Goal: Information Seeking & Learning: Learn about a topic

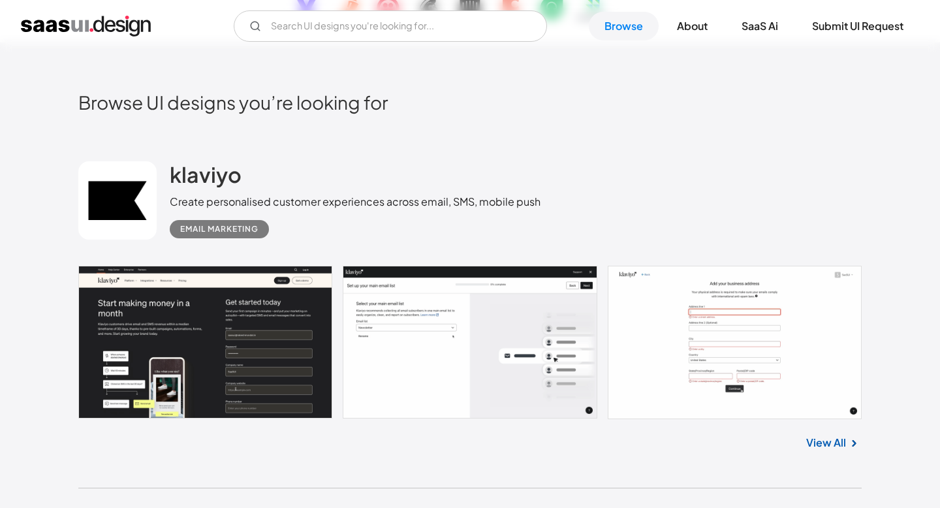
scroll to position [267, 0]
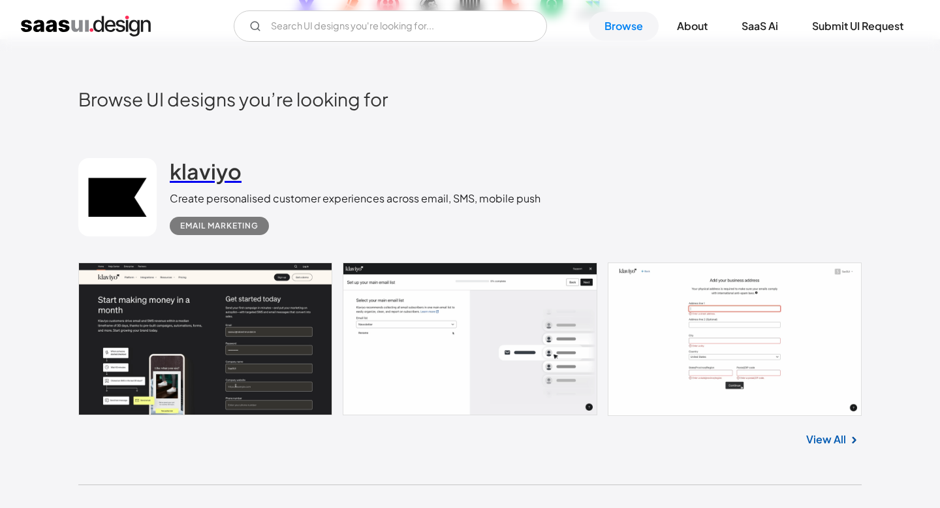
click at [182, 172] on h2 "klaviyo" at bounding box center [206, 171] width 72 height 26
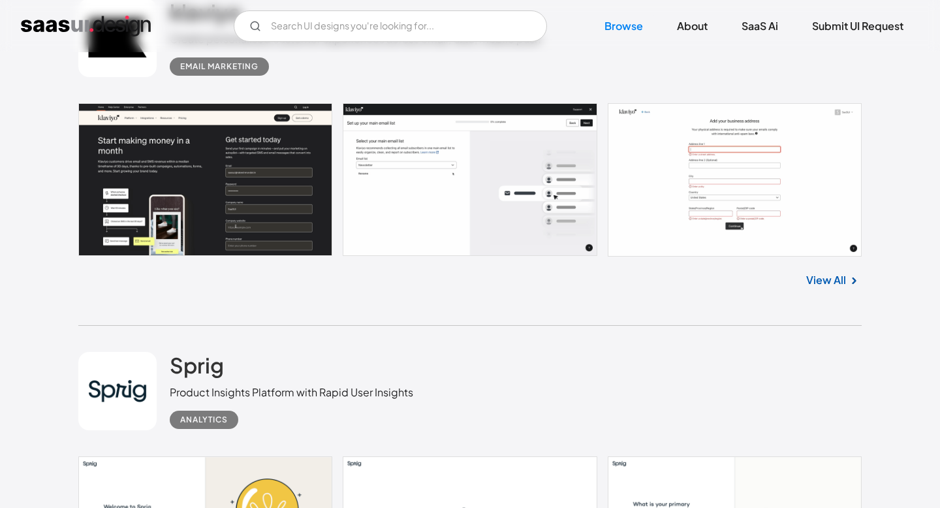
scroll to position [0, 0]
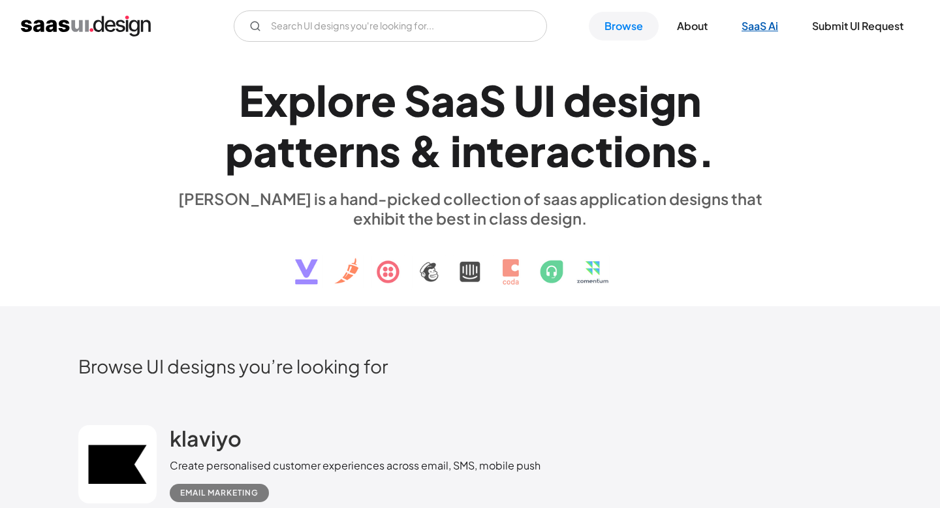
click at [764, 38] on link "SaaS Ai" at bounding box center [760, 26] width 68 height 29
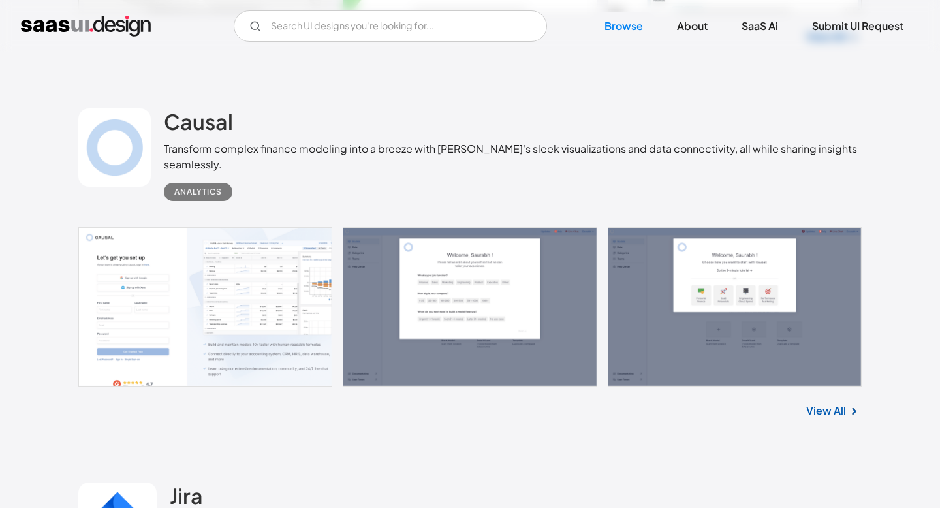
scroll to position [25113, 0]
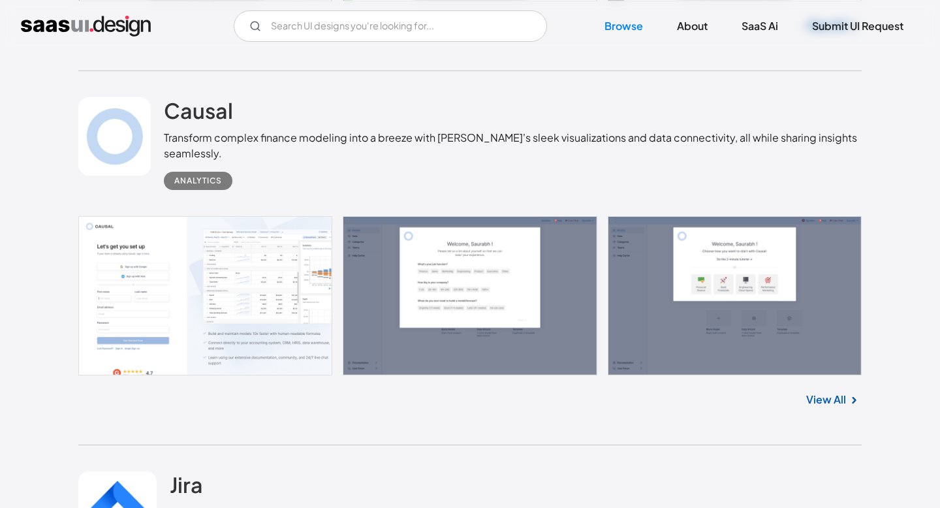
click at [820, 407] on link "View All" at bounding box center [826, 400] width 40 height 16
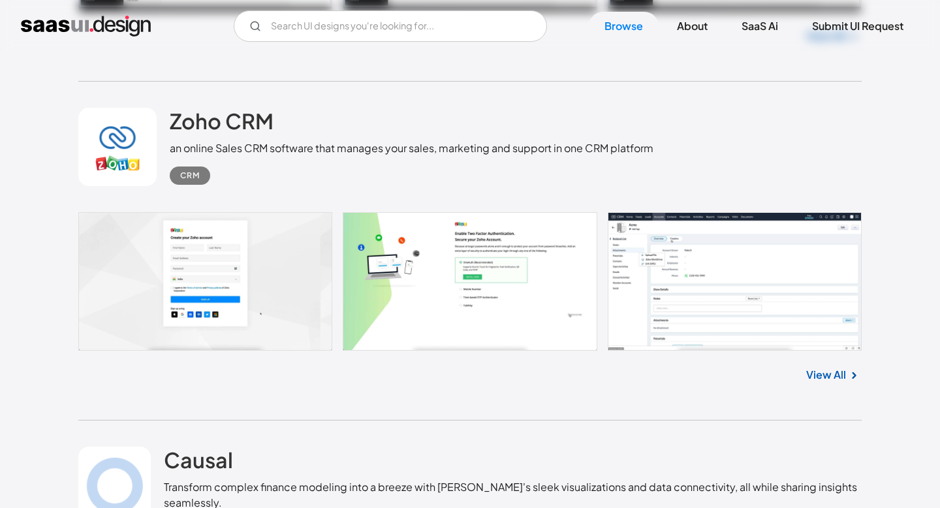
scroll to position [24762, 0]
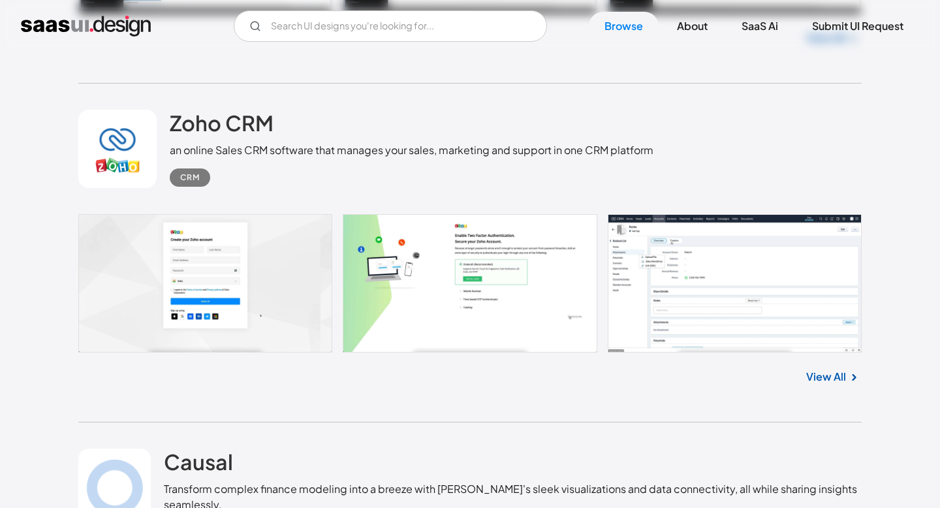
click at [829, 384] on link "View All" at bounding box center [826, 377] width 40 height 16
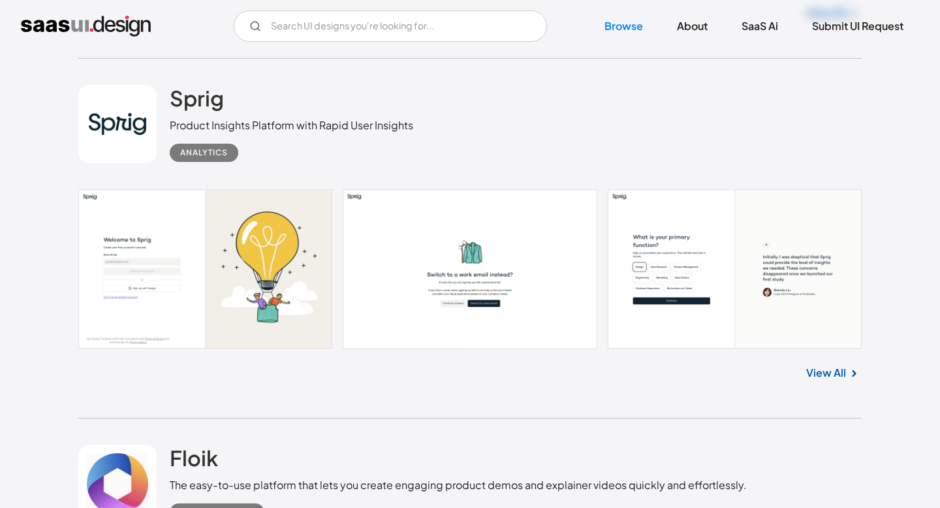
scroll to position [701, 0]
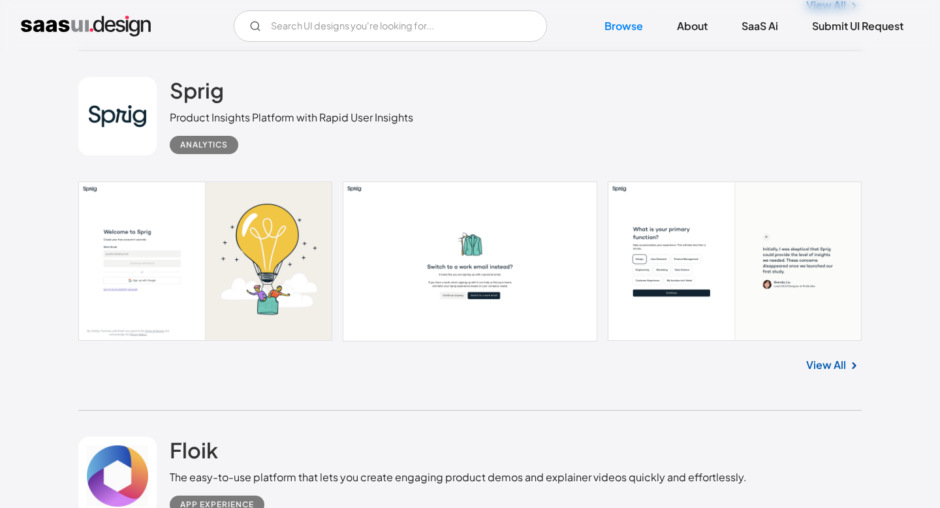
click at [827, 364] on link "View All" at bounding box center [826, 365] width 40 height 16
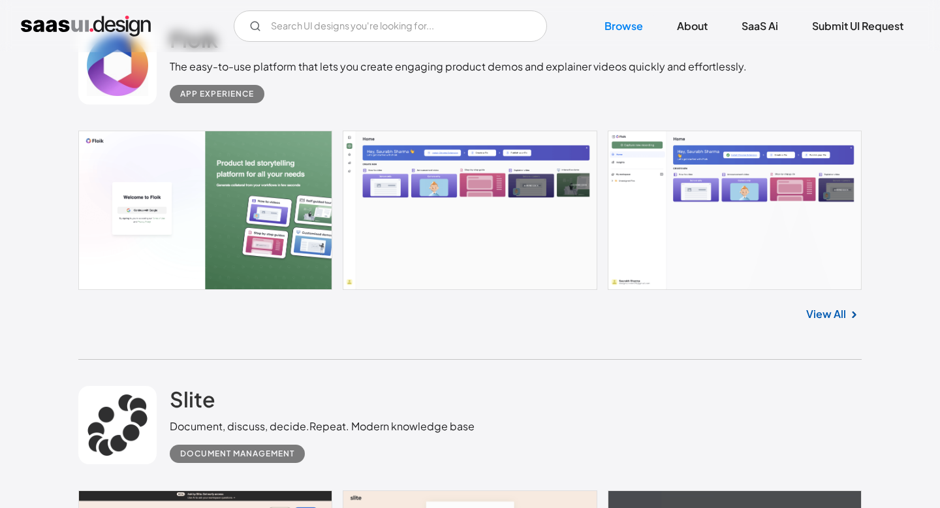
click at [831, 315] on link "View All" at bounding box center [826, 314] width 40 height 16
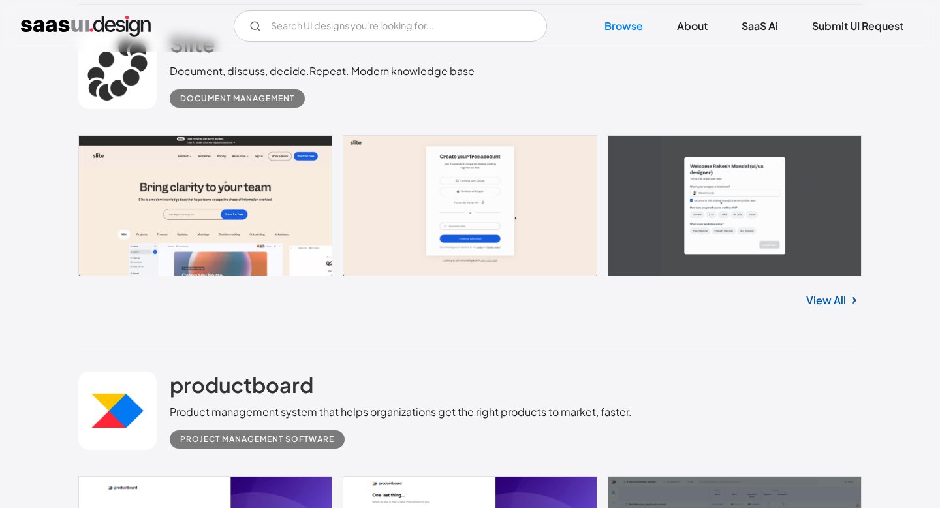
scroll to position [1484, 0]
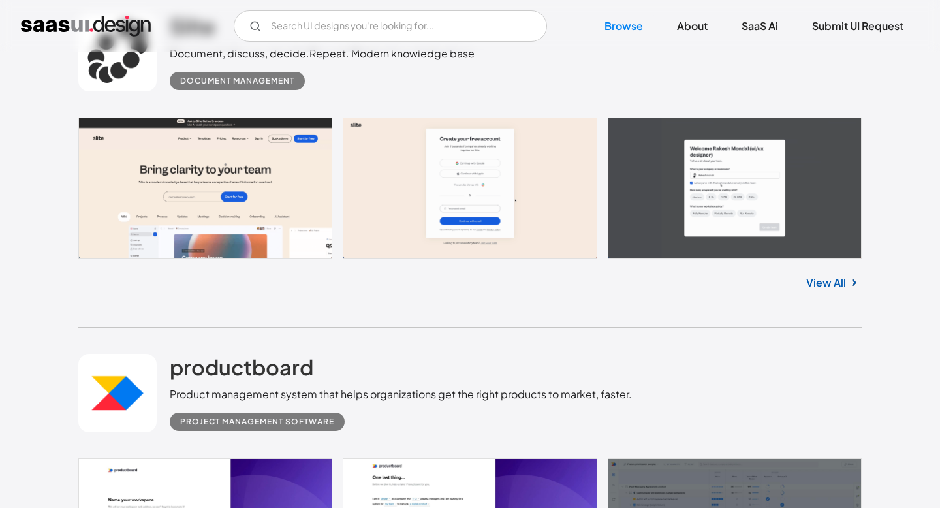
click at [830, 276] on link "View All" at bounding box center [826, 283] width 40 height 16
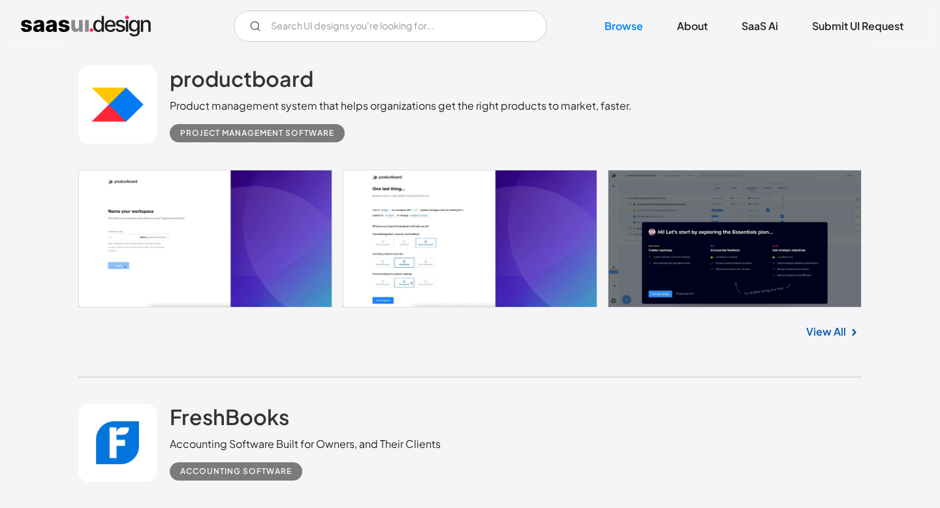
scroll to position [1772, 0]
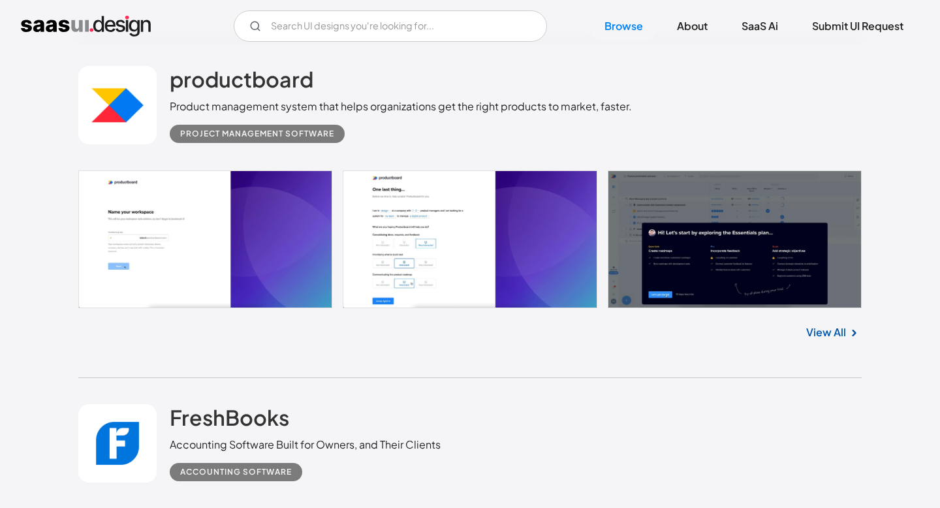
click at [836, 339] on link "View All" at bounding box center [826, 332] width 40 height 16
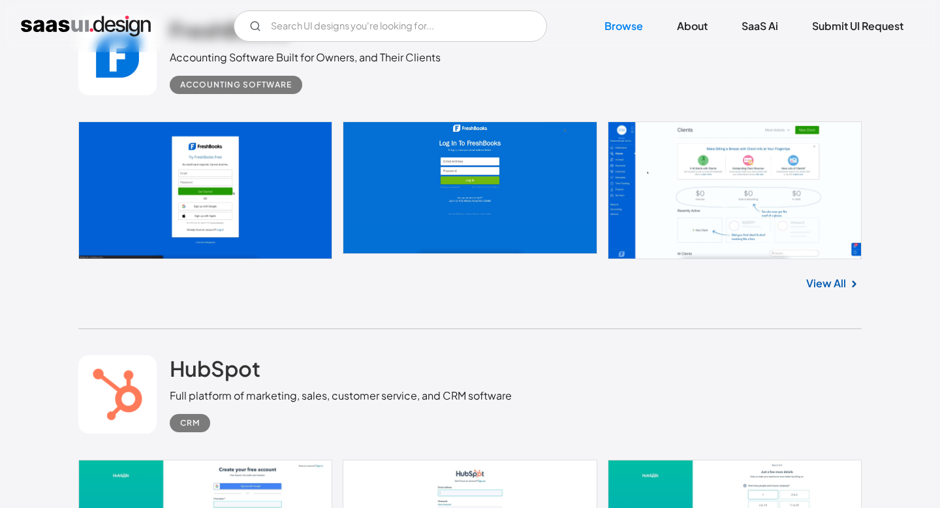
scroll to position [2161, 0]
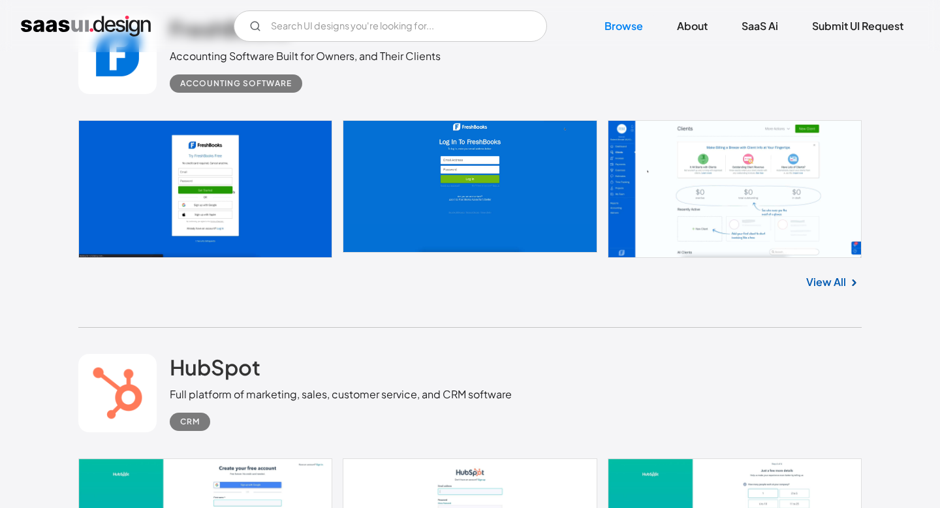
click at [822, 280] on link "View All" at bounding box center [826, 282] width 40 height 16
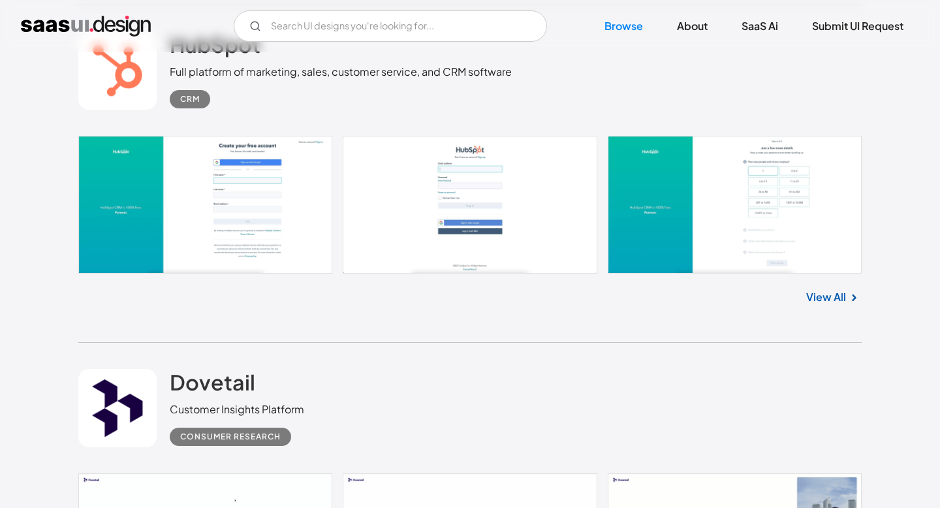
scroll to position [2501, 0]
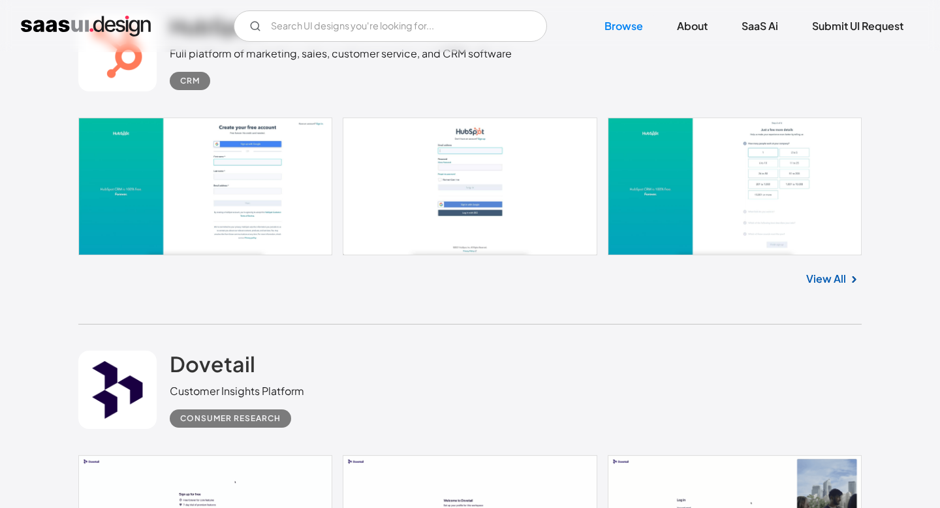
click at [824, 283] on link "View All" at bounding box center [826, 279] width 40 height 16
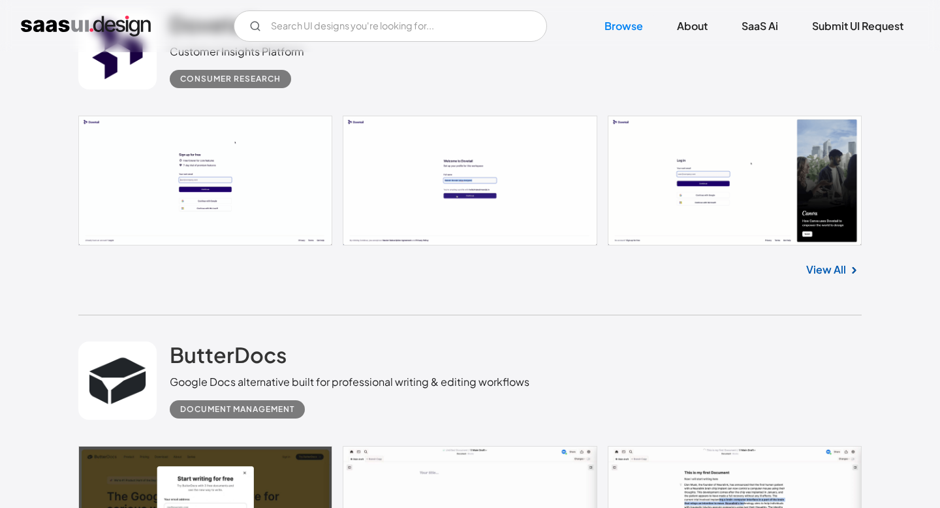
click at [828, 276] on link "View All" at bounding box center [826, 270] width 40 height 16
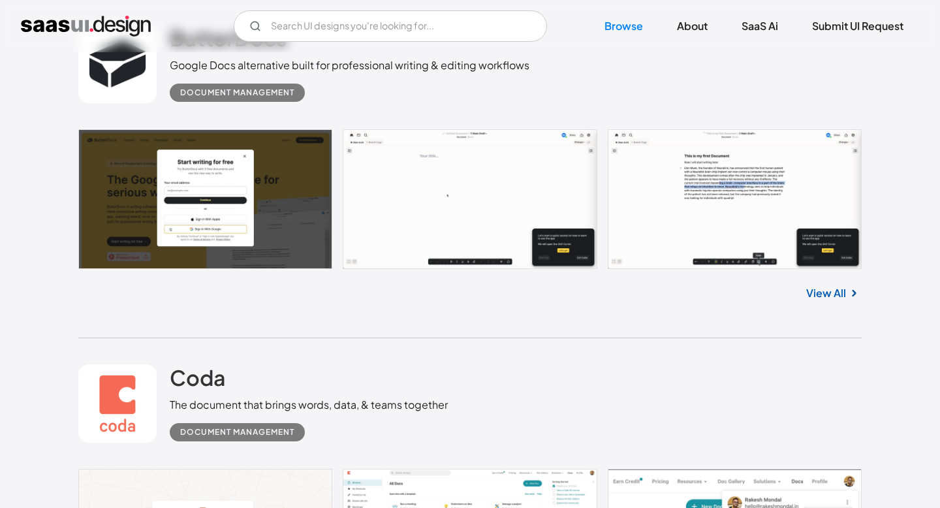
scroll to position [3159, 0]
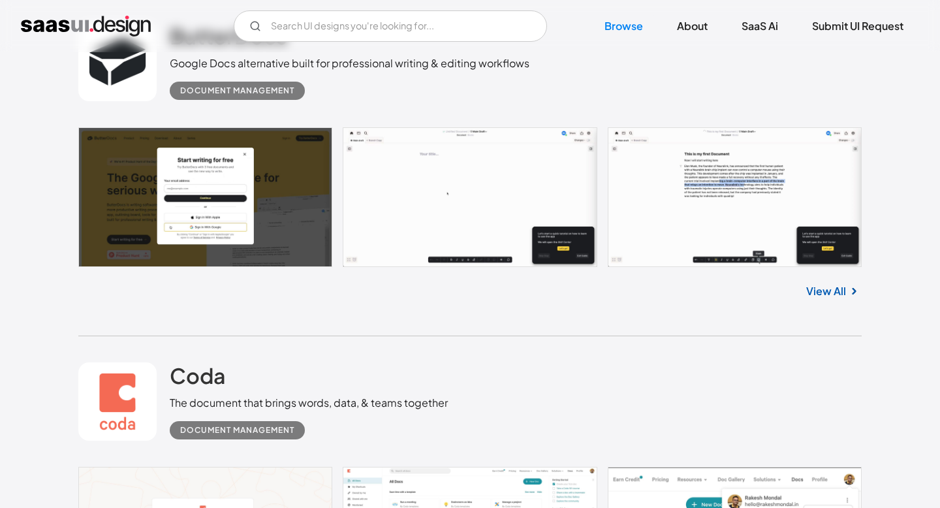
click at [823, 291] on link "View All" at bounding box center [826, 291] width 40 height 16
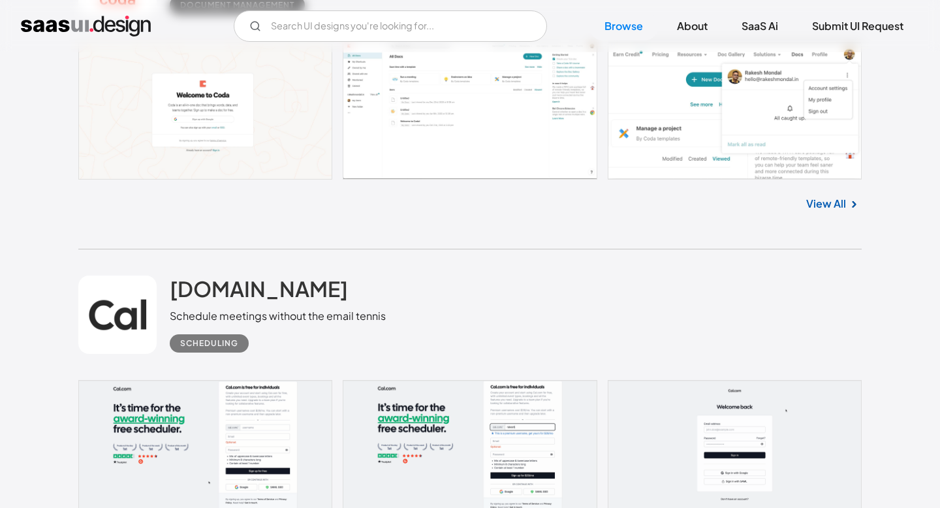
click at [823, 205] on link "View All" at bounding box center [826, 204] width 40 height 16
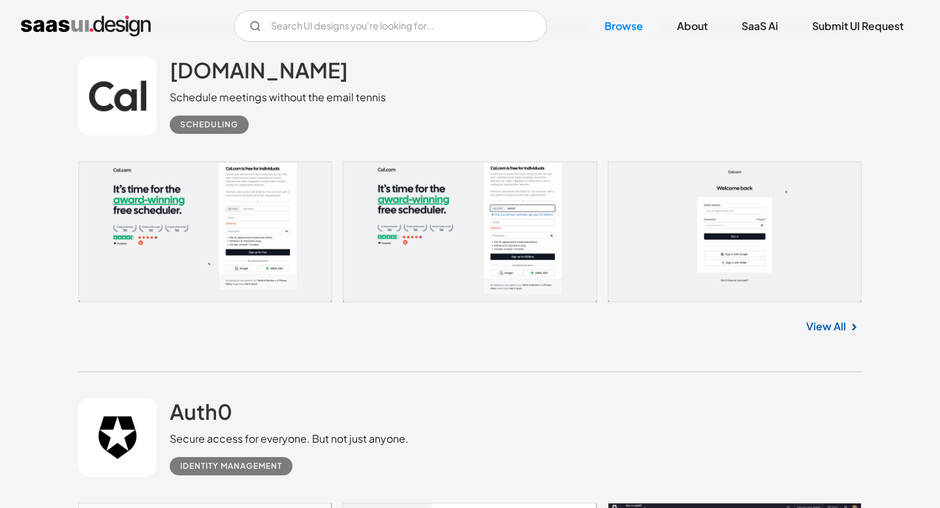
scroll to position [3821, 0]
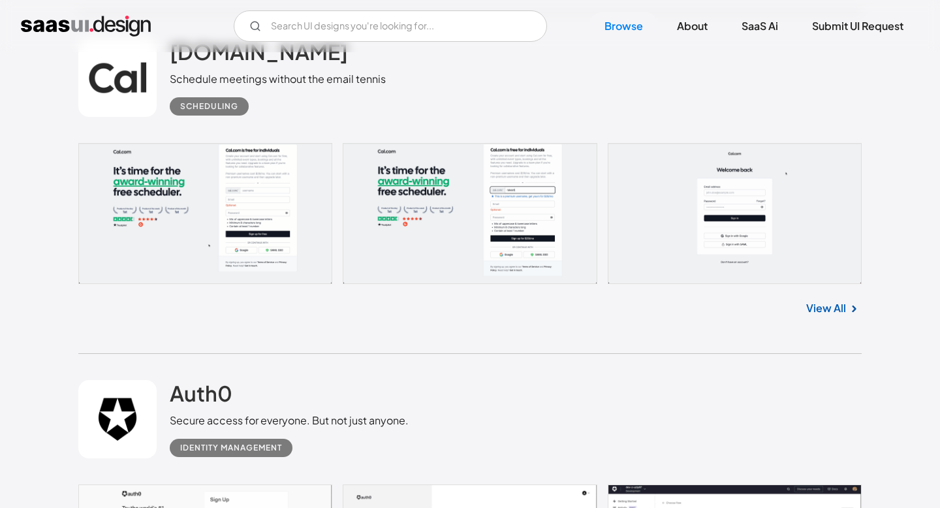
click at [827, 304] on link "View All" at bounding box center [826, 308] width 40 height 16
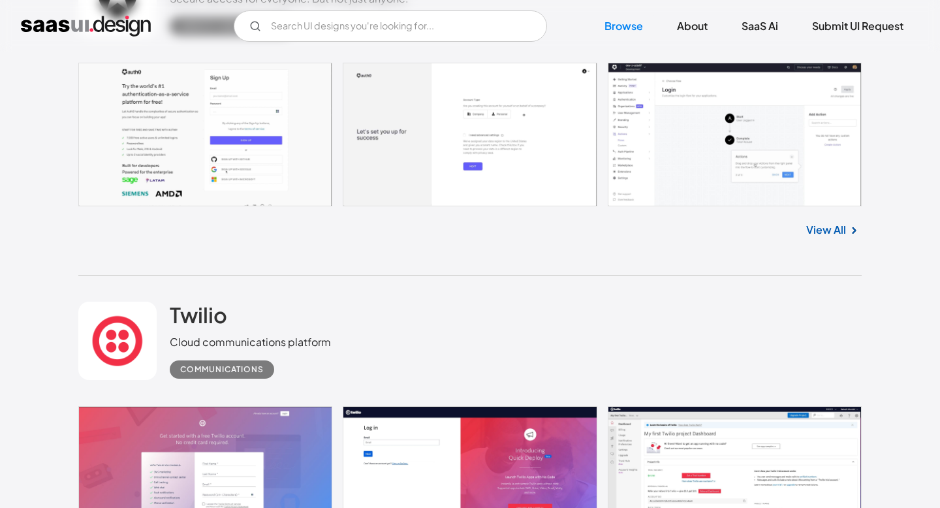
scroll to position [4241, 0]
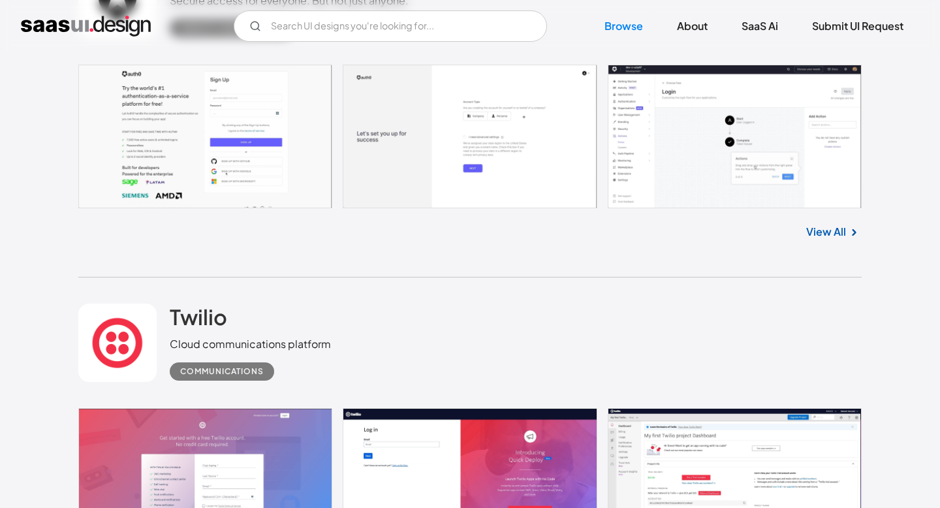
click at [827, 238] on link "View All" at bounding box center [826, 232] width 40 height 16
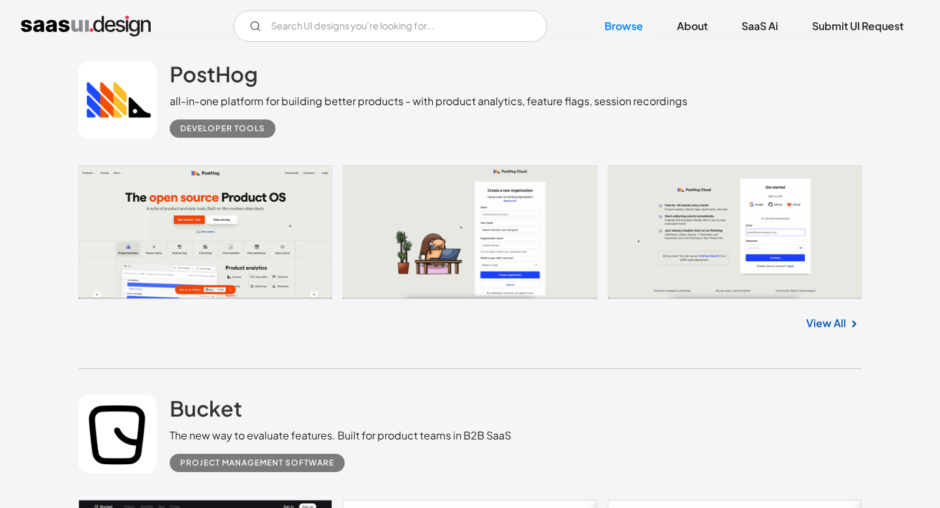
scroll to position [4823, 0]
click at [827, 330] on link "View All" at bounding box center [826, 323] width 40 height 16
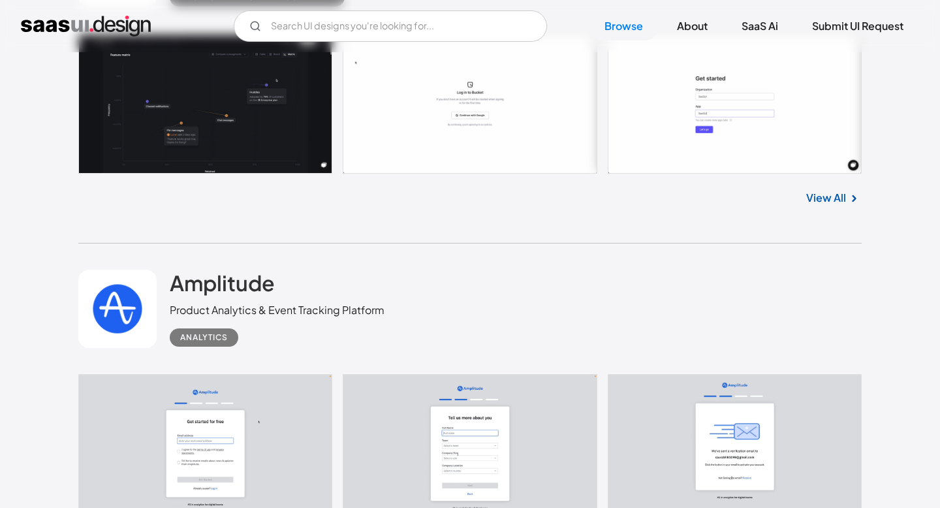
scroll to position [5282, 0]
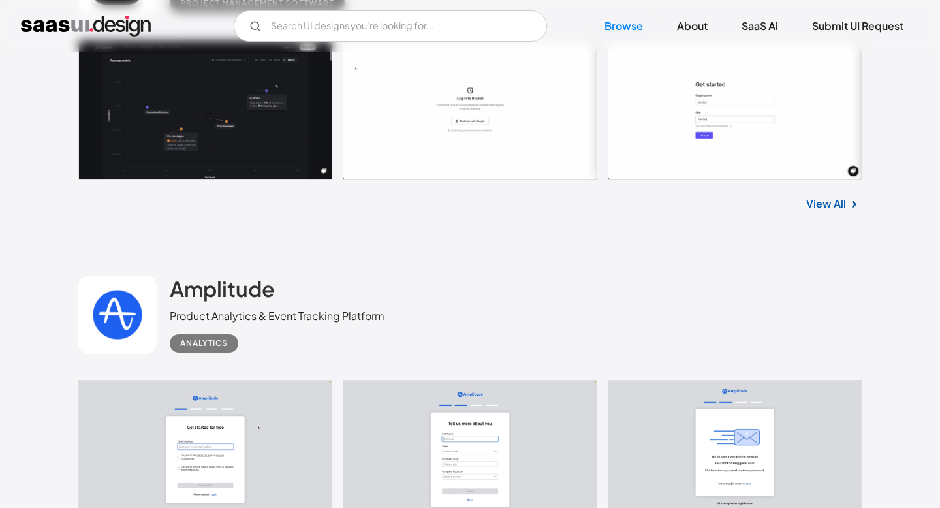
click at [820, 209] on link "View All" at bounding box center [826, 204] width 40 height 16
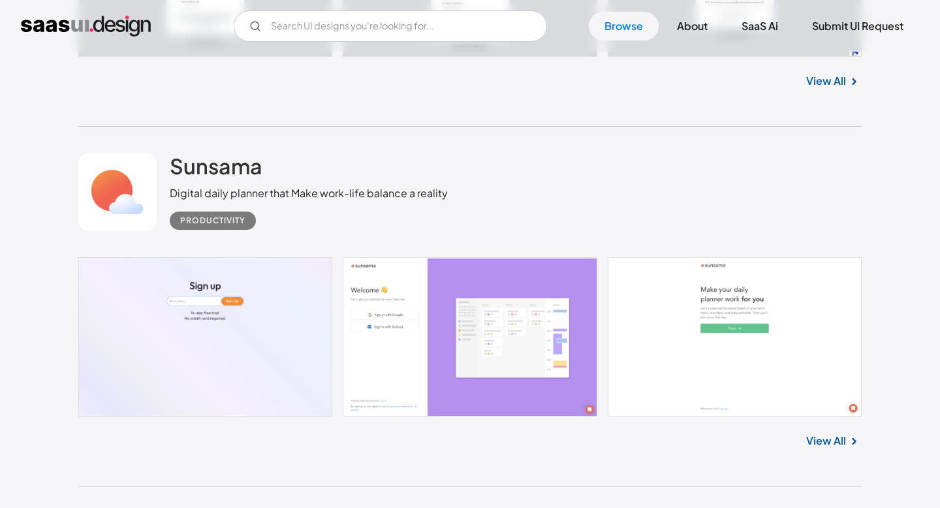
click at [825, 81] on link "View All" at bounding box center [826, 81] width 40 height 16
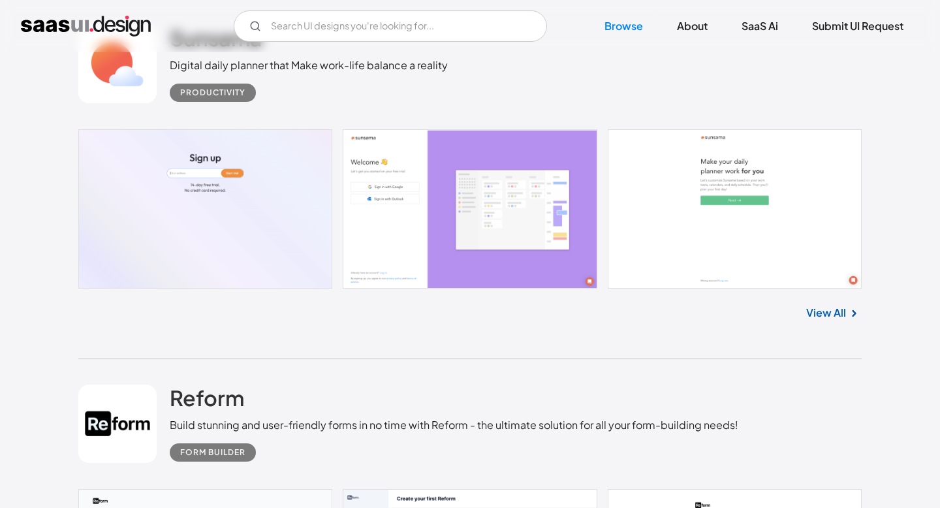
scroll to position [5893, 0]
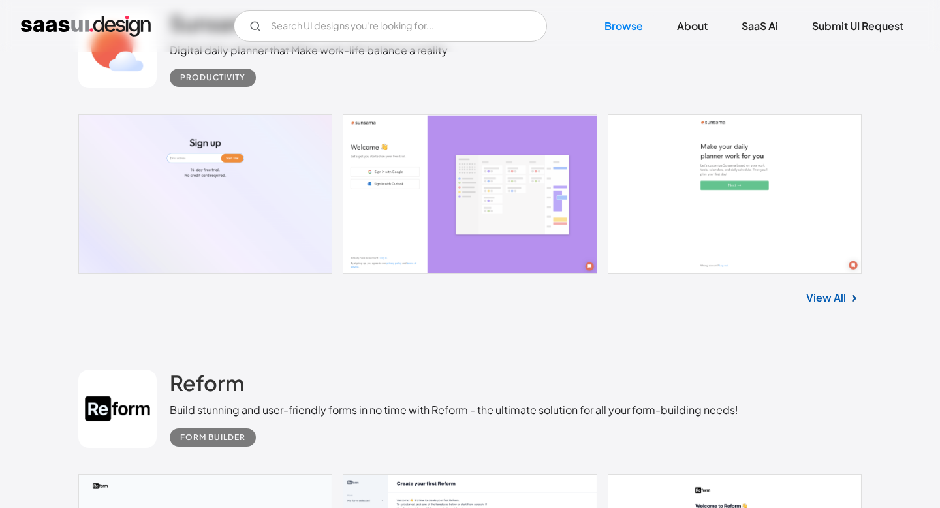
click at [826, 299] on link "View All" at bounding box center [826, 298] width 40 height 16
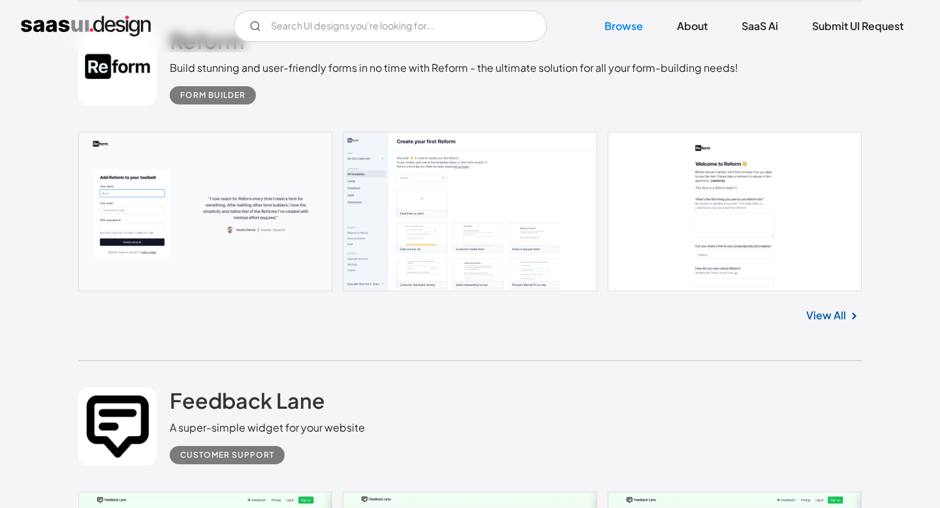
scroll to position [6237, 0]
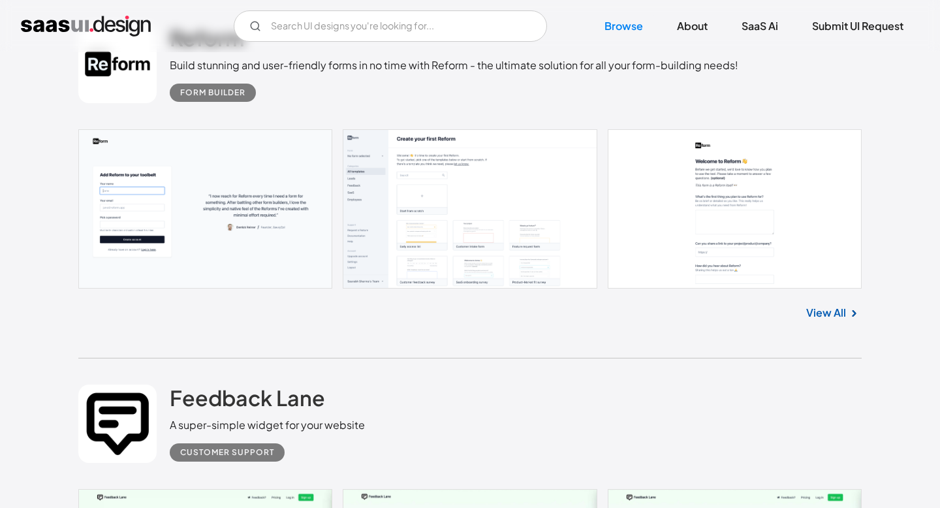
click at [825, 314] on link "View All" at bounding box center [826, 313] width 40 height 16
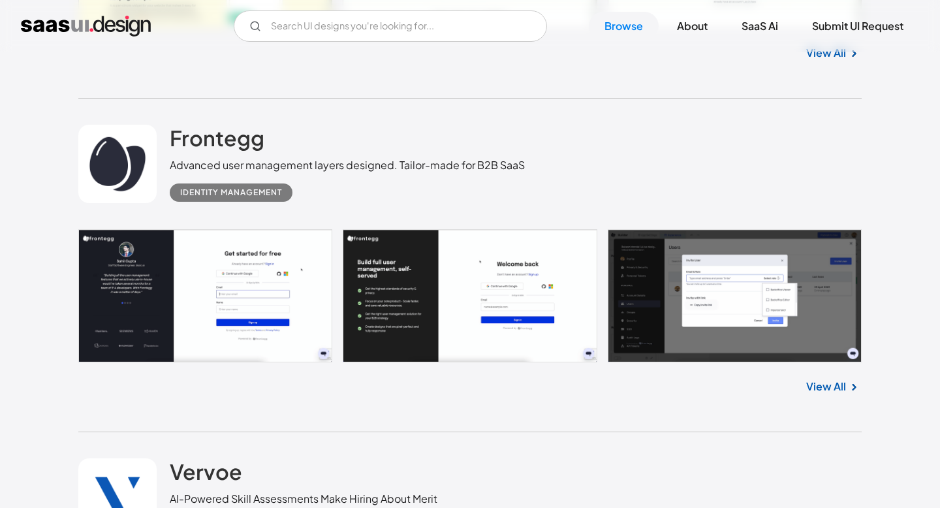
scroll to position [6842, 0]
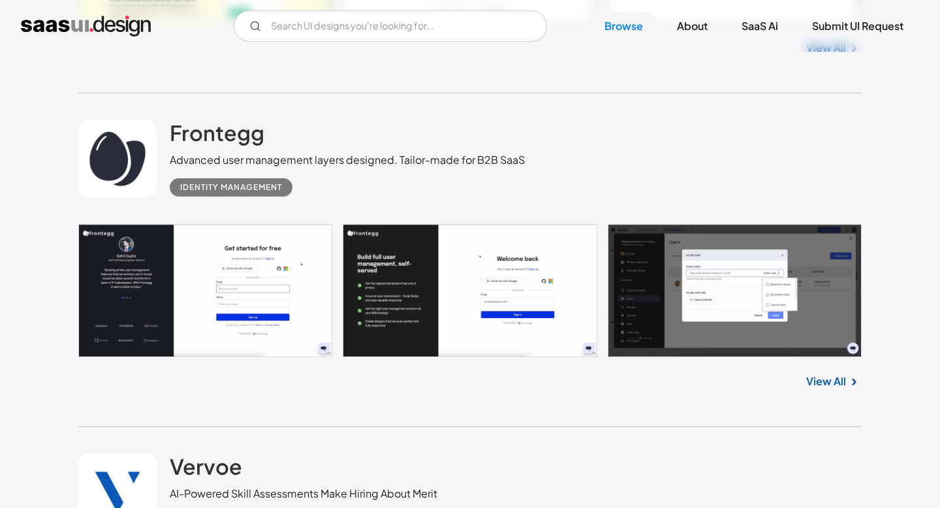
click at [826, 384] on link "View All" at bounding box center [826, 381] width 40 height 16
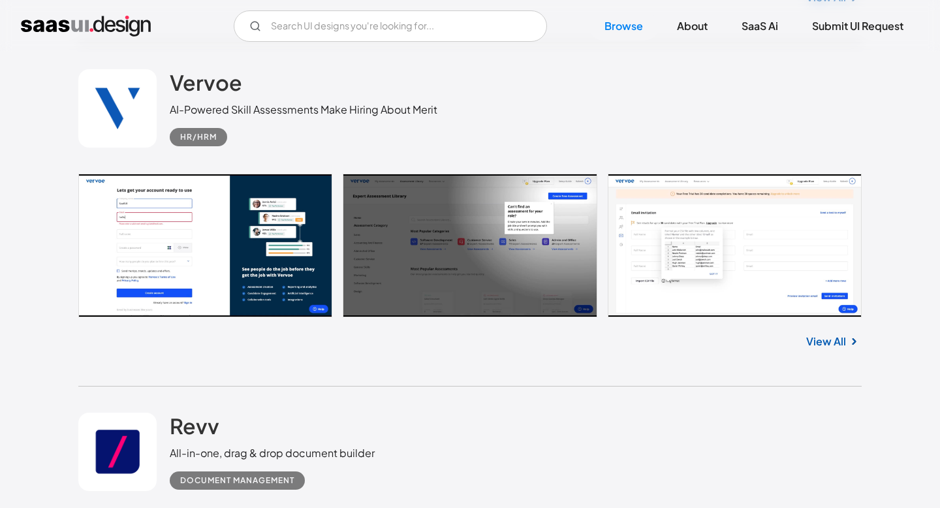
click at [823, 339] on link "View All" at bounding box center [826, 342] width 40 height 16
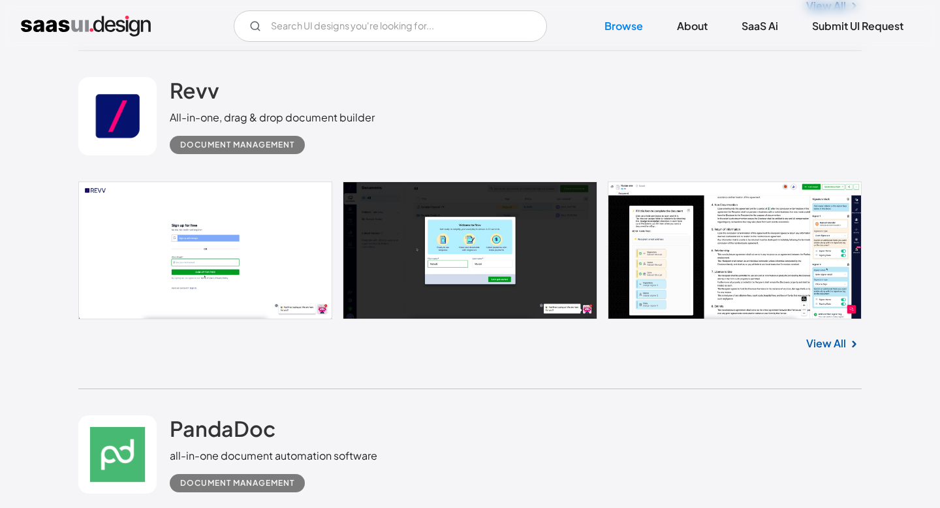
scroll to position [7571, 0]
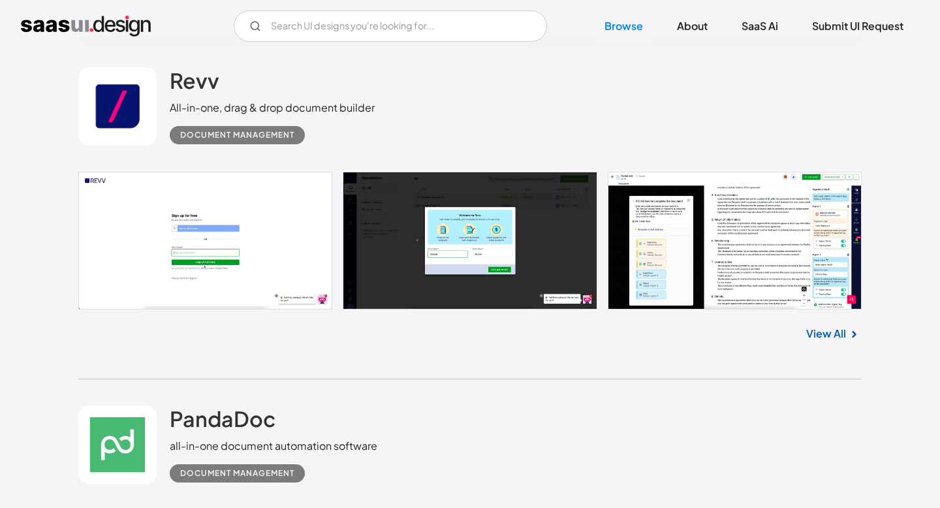
click at [818, 341] on link "View All" at bounding box center [826, 334] width 40 height 16
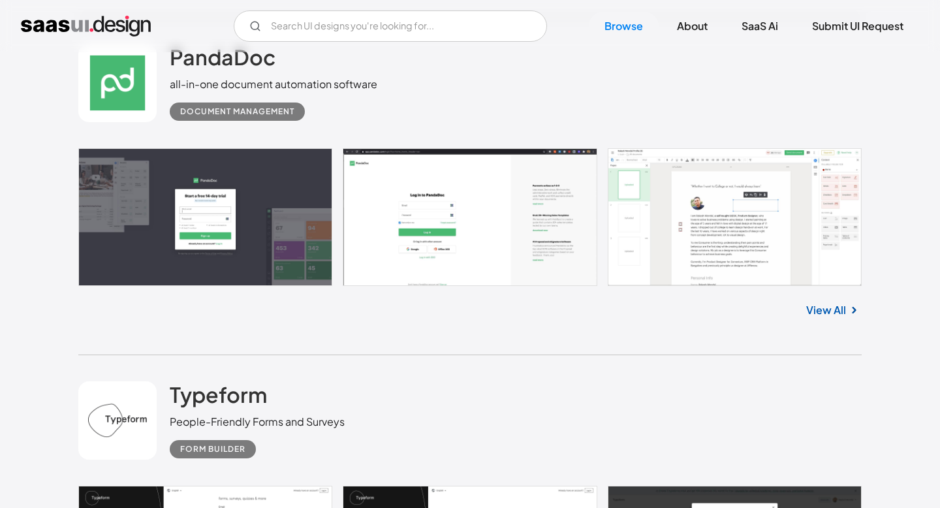
click at [818, 317] on link "View All" at bounding box center [826, 310] width 40 height 16
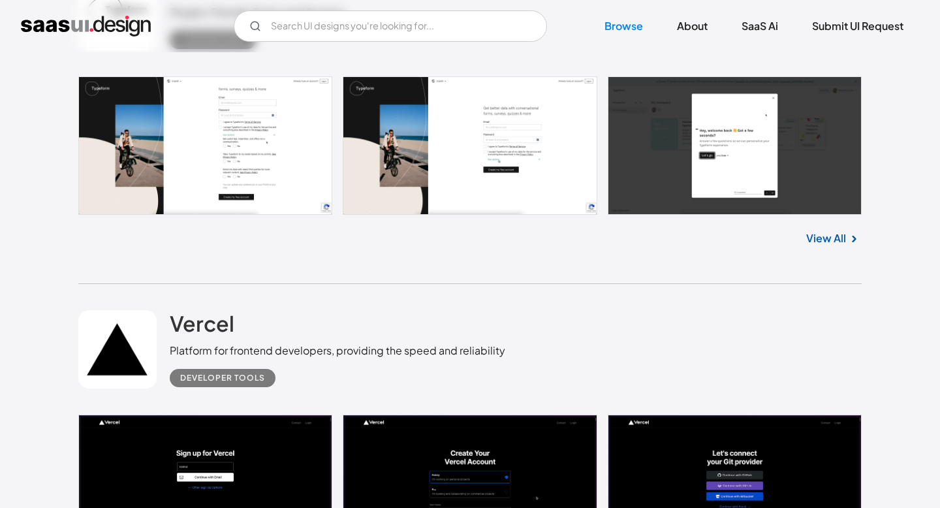
click at [827, 246] on link "View All" at bounding box center [826, 238] width 40 height 16
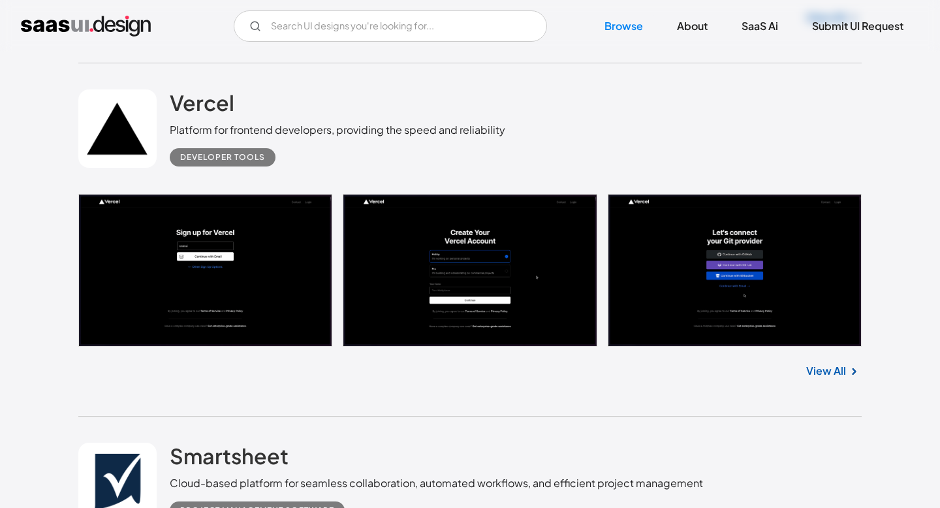
scroll to position [8619, 0]
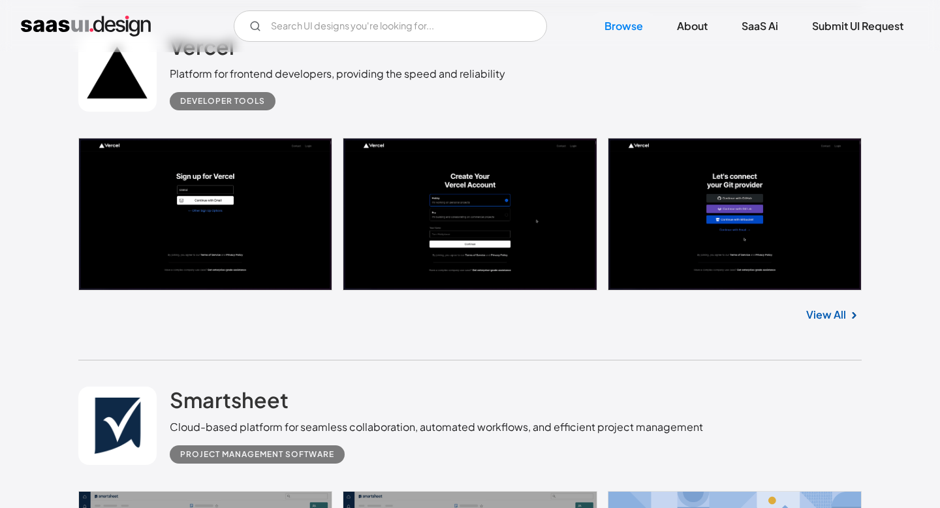
click at [826, 322] on link "View All" at bounding box center [826, 315] width 40 height 16
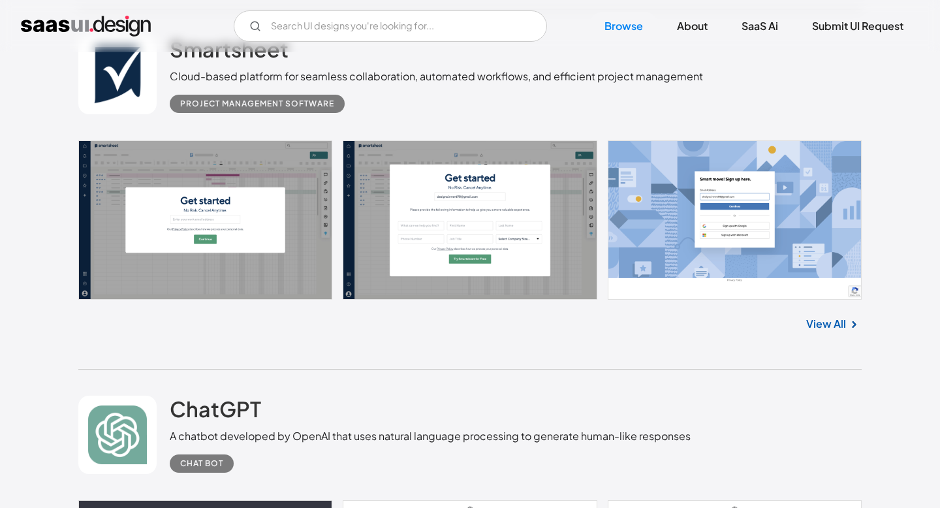
click at [823, 330] on link "View All" at bounding box center [826, 324] width 40 height 16
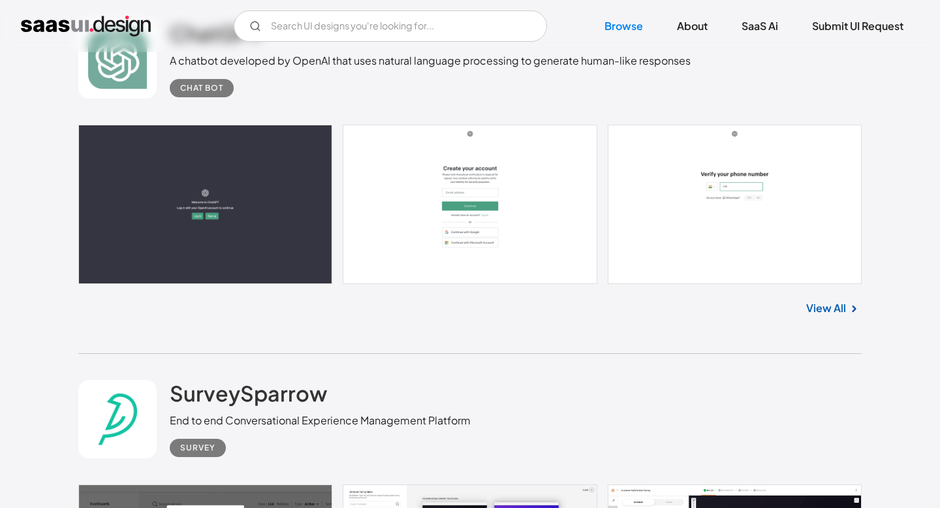
click at [824, 311] on link "View All" at bounding box center [826, 308] width 40 height 16
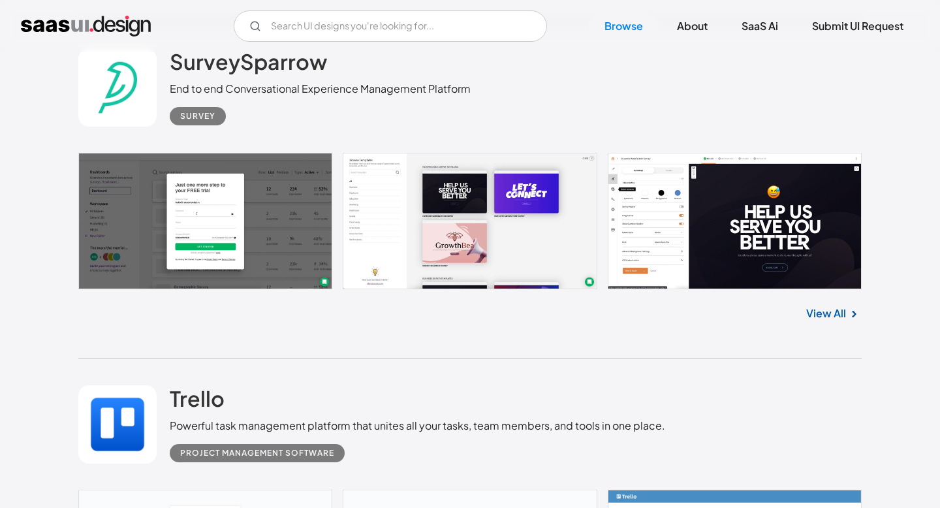
click at [824, 321] on link "View All" at bounding box center [826, 313] width 40 height 16
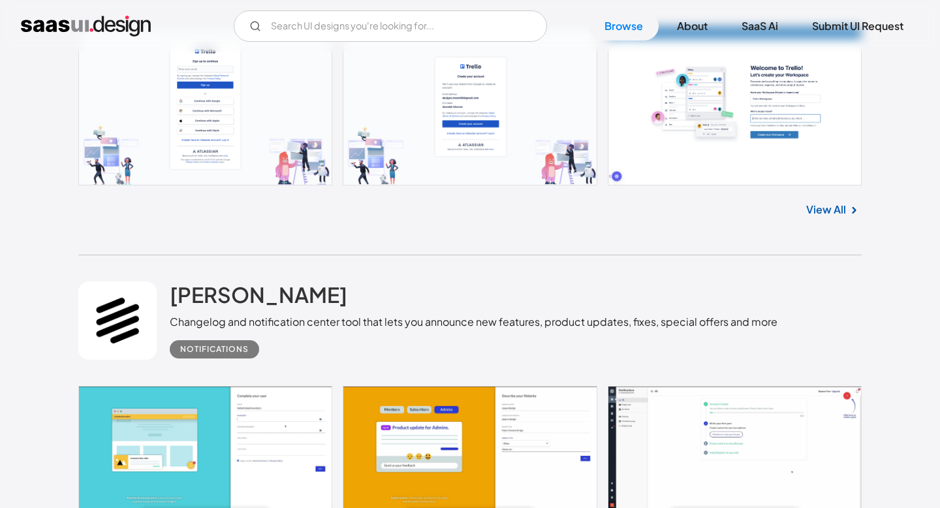
scroll to position [10107, 0]
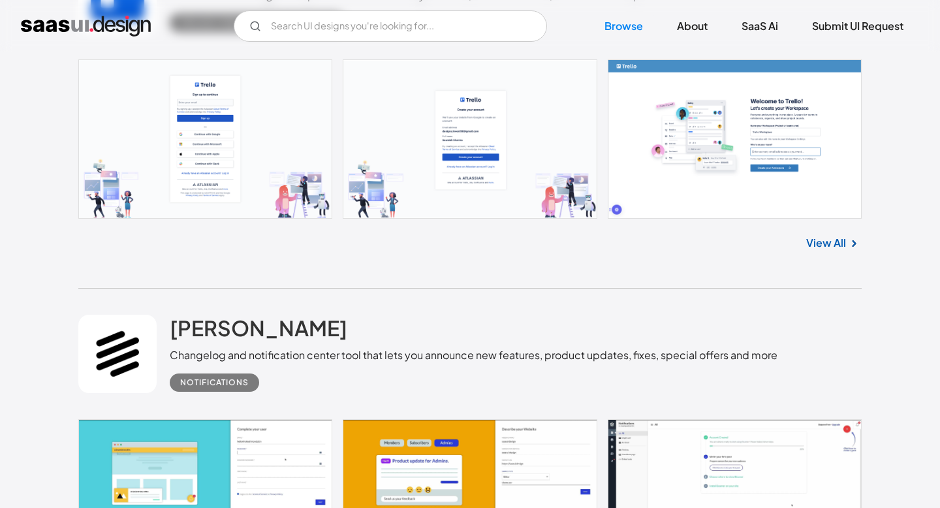
click at [817, 241] on div "View All" at bounding box center [469, 240] width 783 height 43
click at [824, 251] on link "View All" at bounding box center [826, 243] width 40 height 16
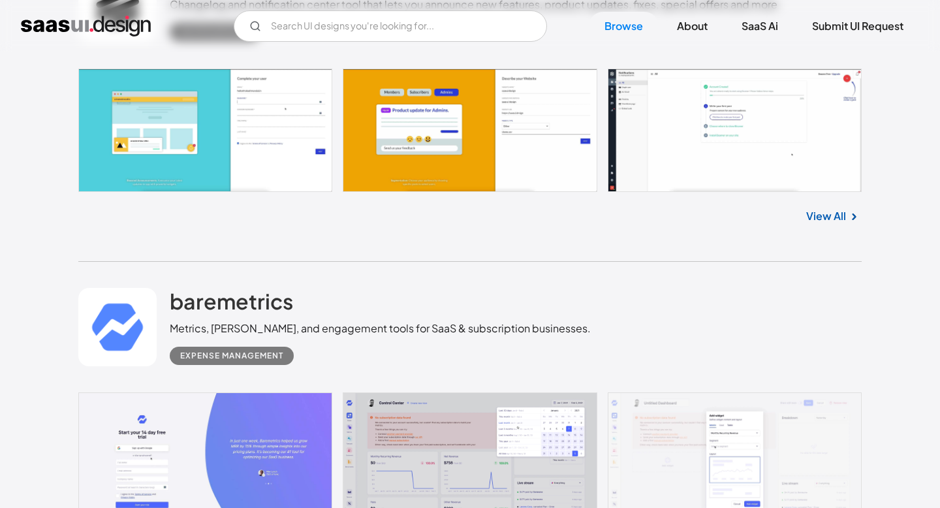
scroll to position [10457, 0]
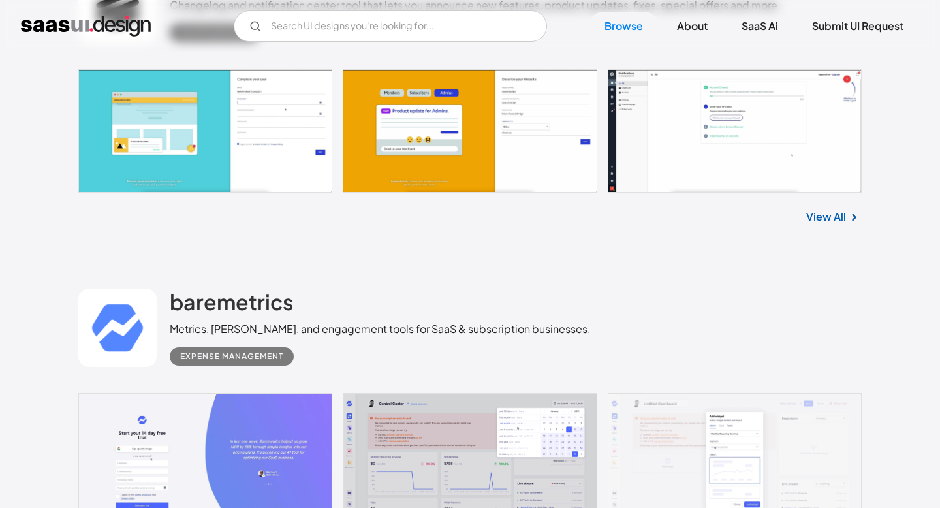
click at [829, 225] on link "View All" at bounding box center [826, 217] width 40 height 16
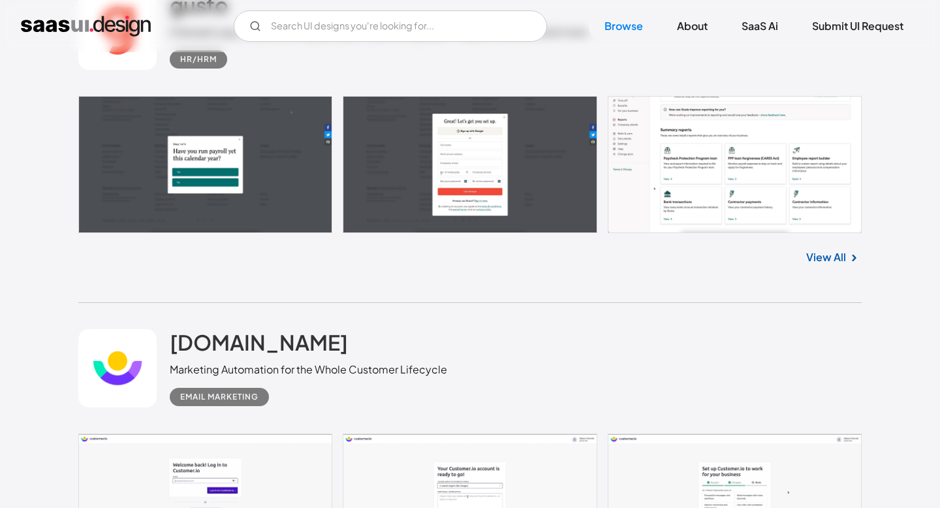
scroll to position [11762, 0]
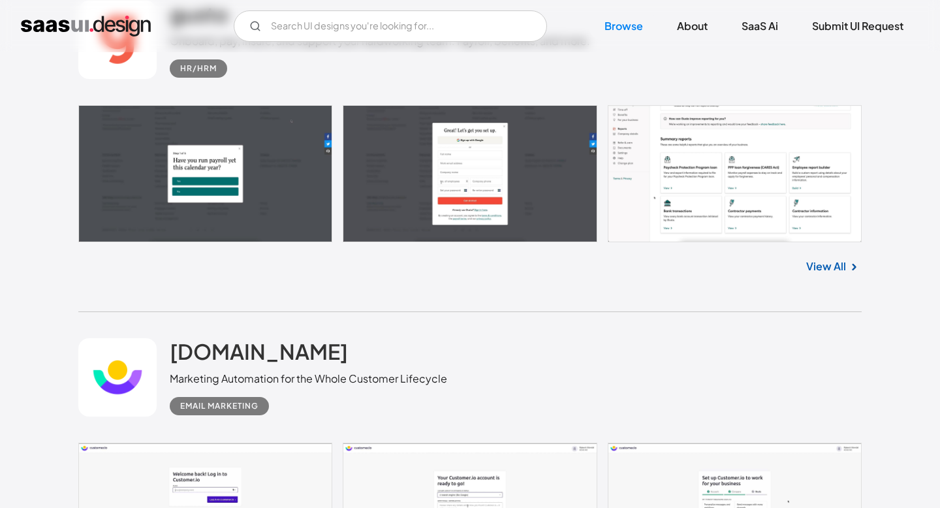
click at [832, 274] on link "View All" at bounding box center [826, 266] width 40 height 16
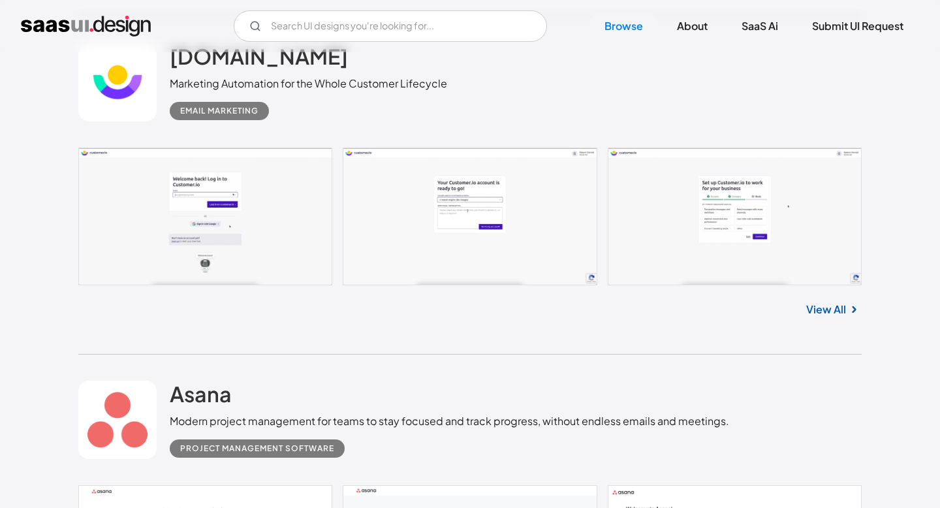
click at [838, 317] on link "View All" at bounding box center [826, 310] width 40 height 16
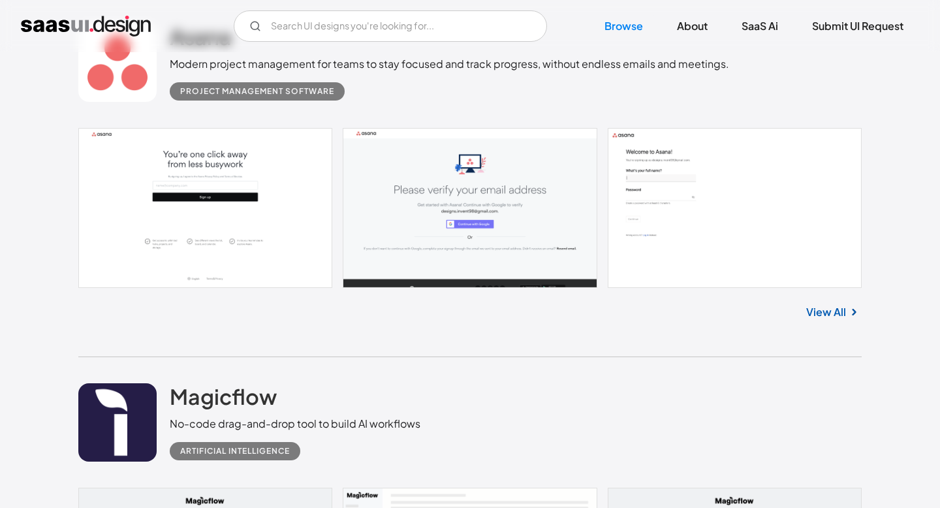
scroll to position [12412, 0]
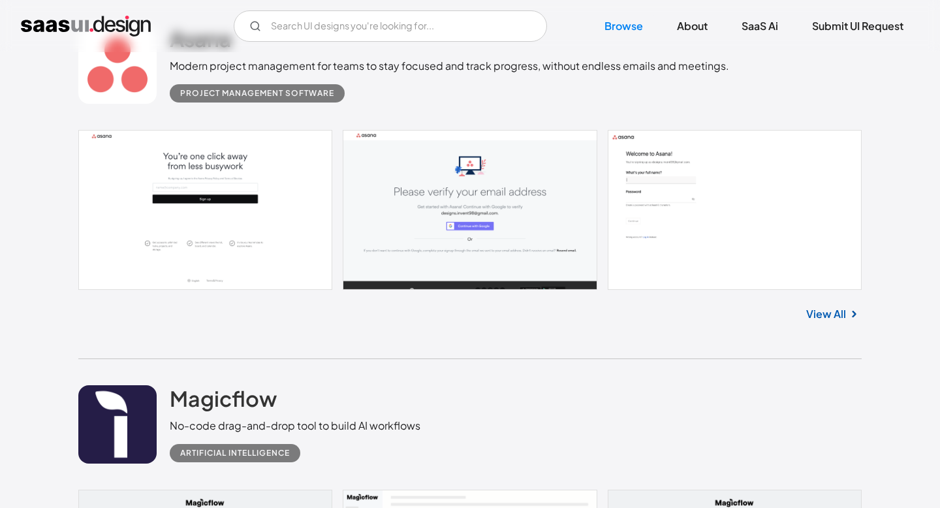
click at [838, 319] on link "View All" at bounding box center [826, 314] width 40 height 16
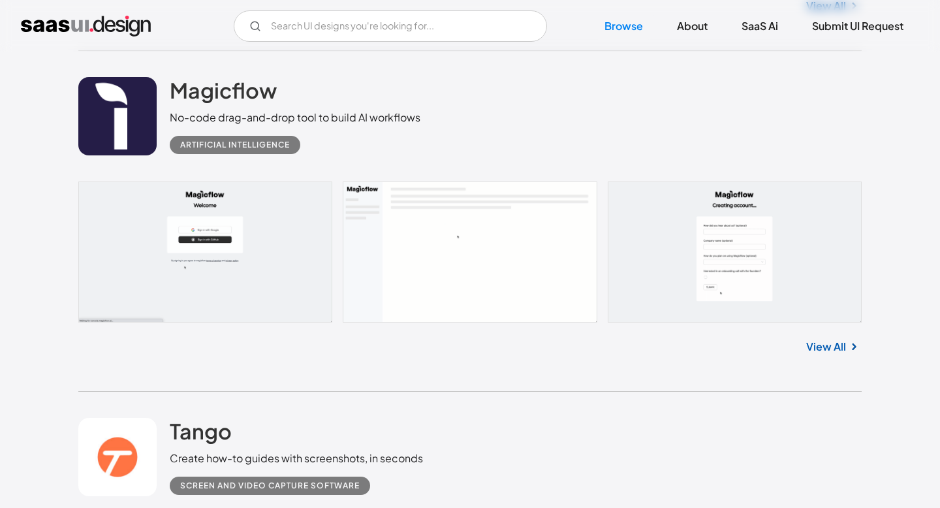
click at [847, 354] on img at bounding box center [854, 347] width 16 height 16
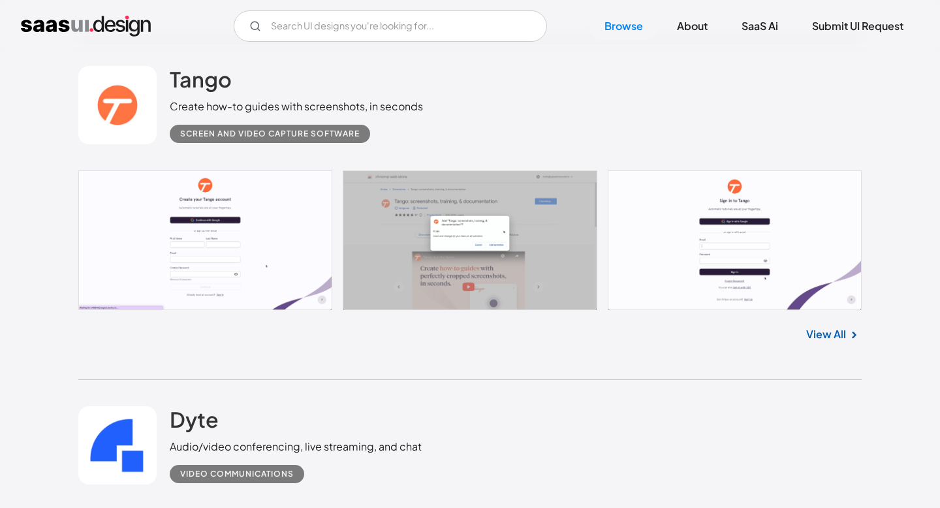
click at [831, 342] on link "View All" at bounding box center [826, 334] width 40 height 16
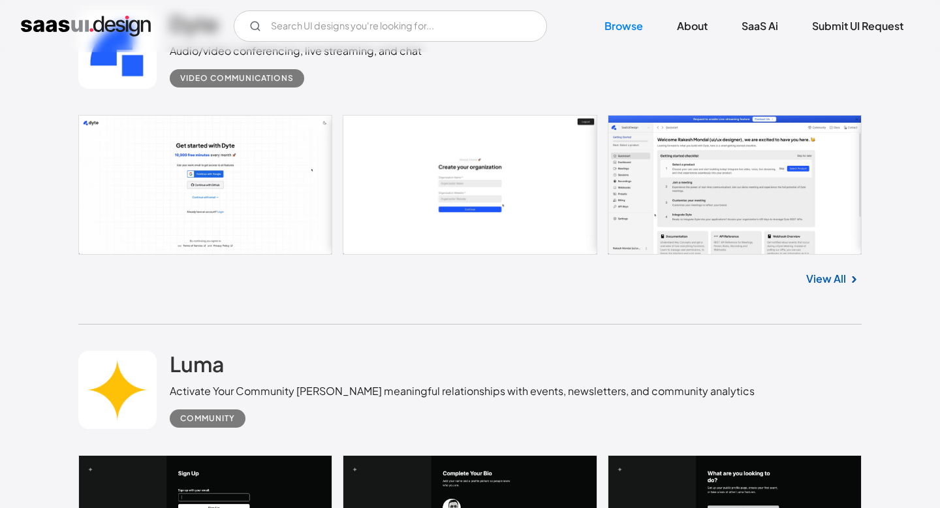
click at [832, 287] on link "View All" at bounding box center [826, 279] width 40 height 16
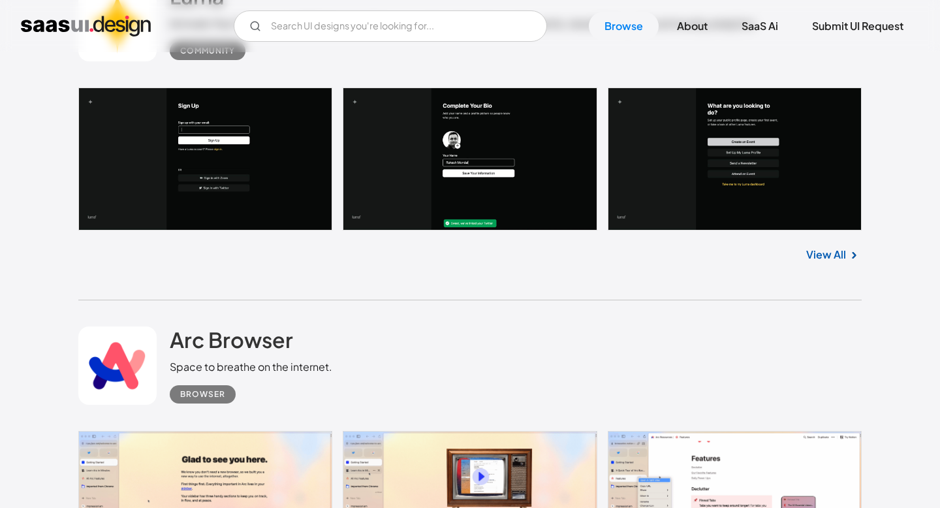
click at [815, 262] on link "View All" at bounding box center [826, 255] width 40 height 16
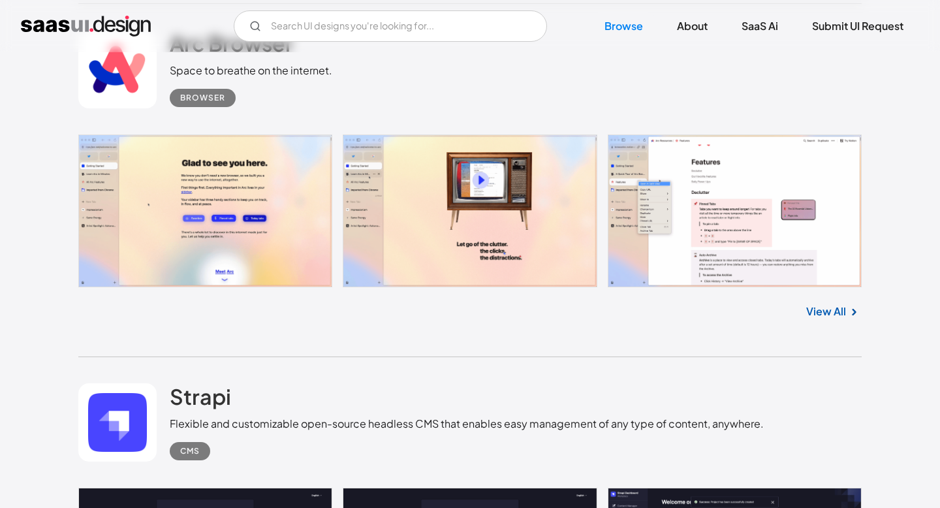
scroll to position [14153, 0]
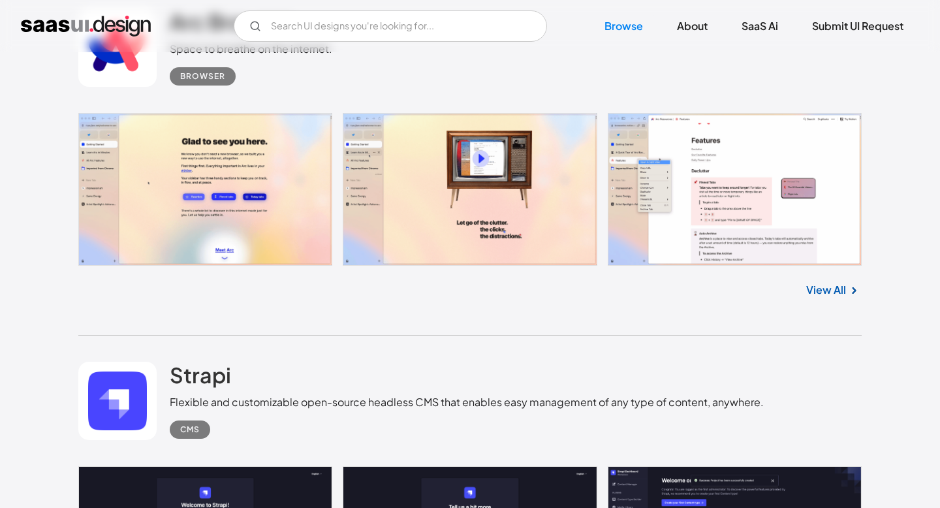
click at [824, 298] on link "View All" at bounding box center [826, 290] width 40 height 16
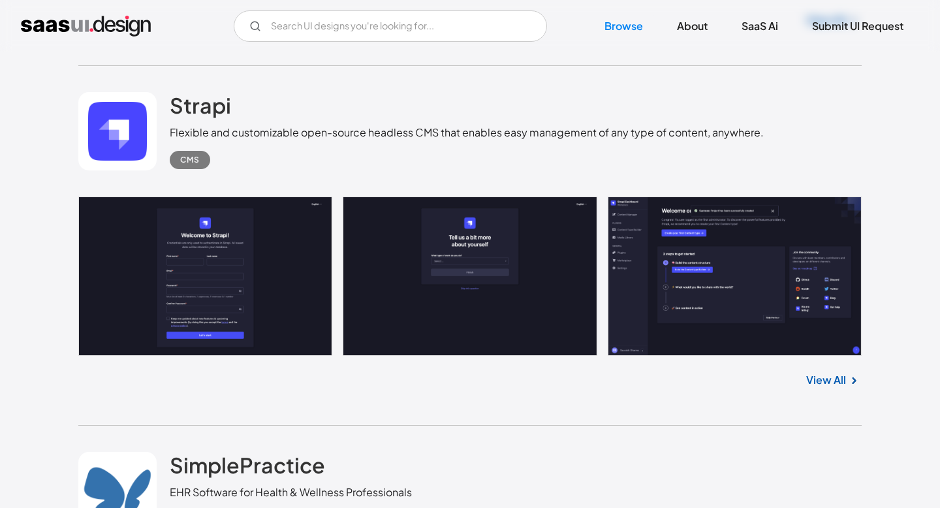
click at [836, 388] on link "View All" at bounding box center [826, 380] width 40 height 16
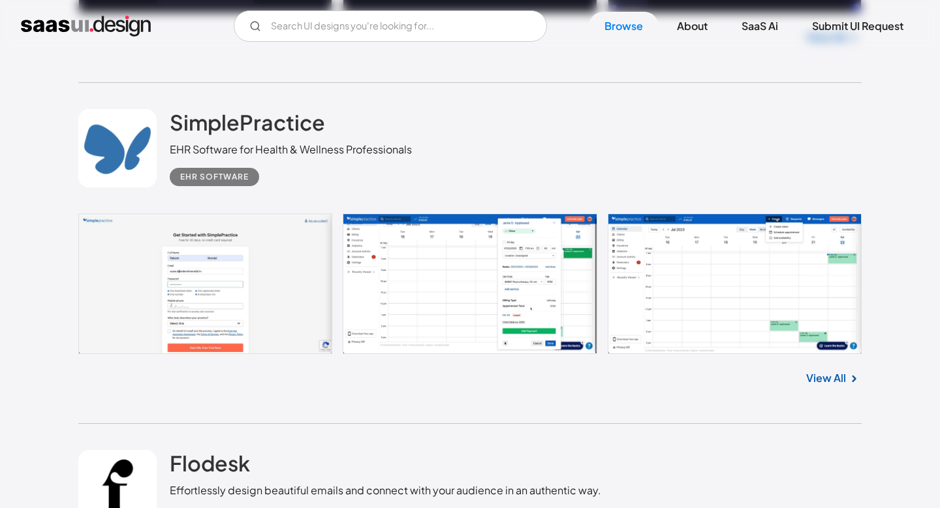
click at [836, 386] on link "View All" at bounding box center [826, 378] width 40 height 16
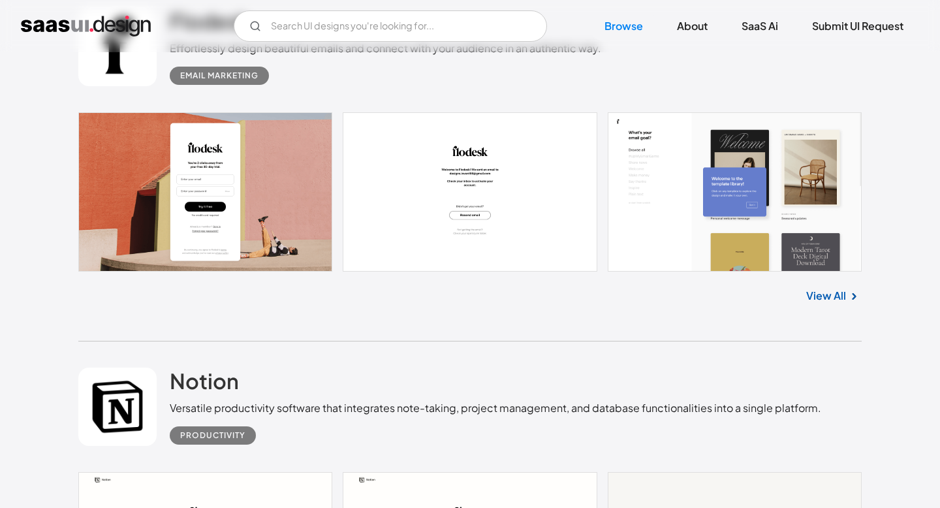
click at [817, 302] on link "View All" at bounding box center [826, 296] width 40 height 16
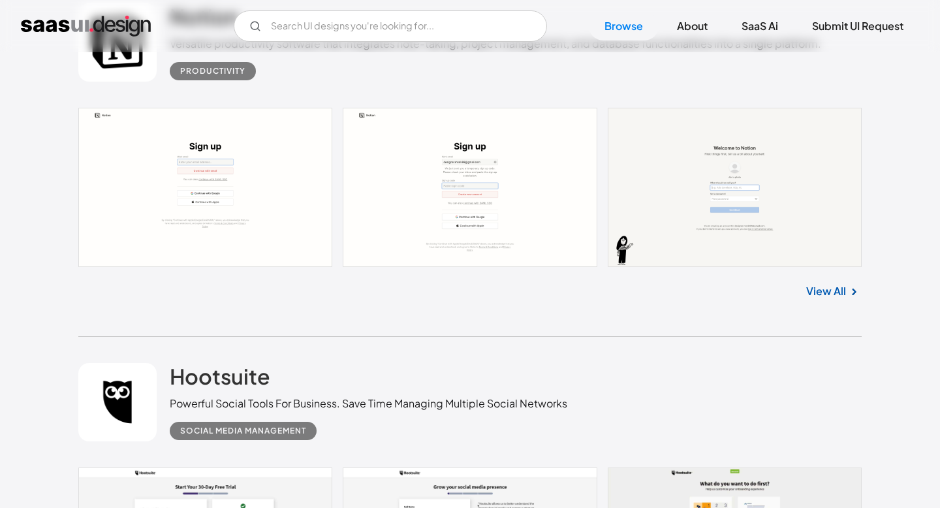
scroll to position [15573, 0]
click at [814, 288] on div "View All" at bounding box center [469, 287] width 783 height 43
click at [817, 296] on link "View All" at bounding box center [826, 290] width 40 height 16
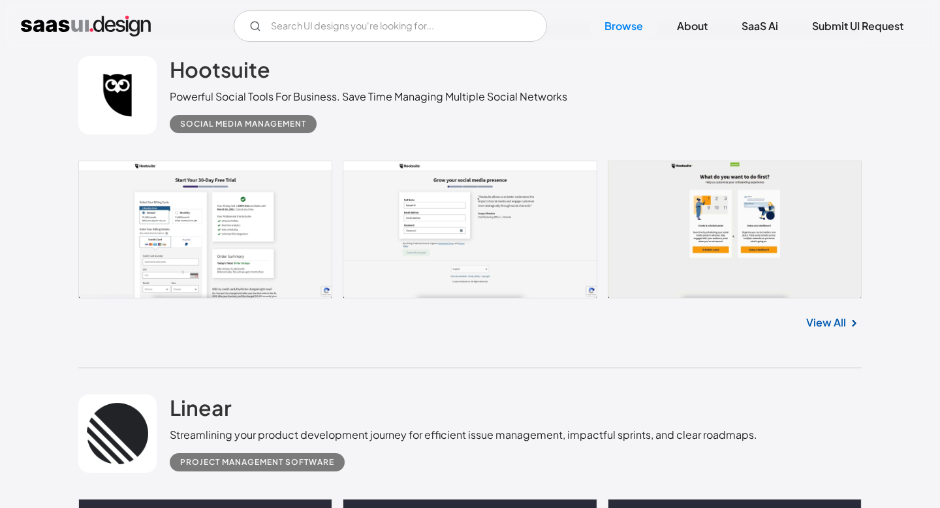
click at [822, 330] on link "View All" at bounding box center [826, 323] width 40 height 16
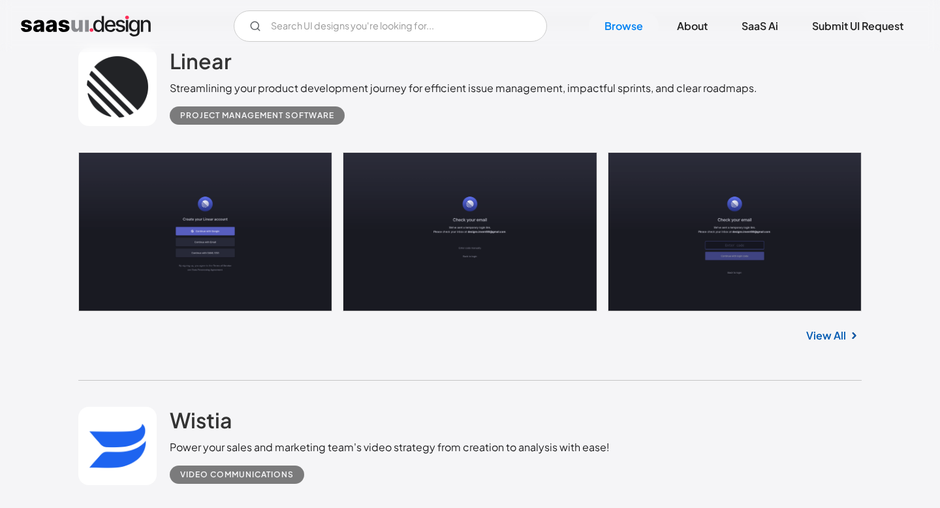
scroll to position [16295, 0]
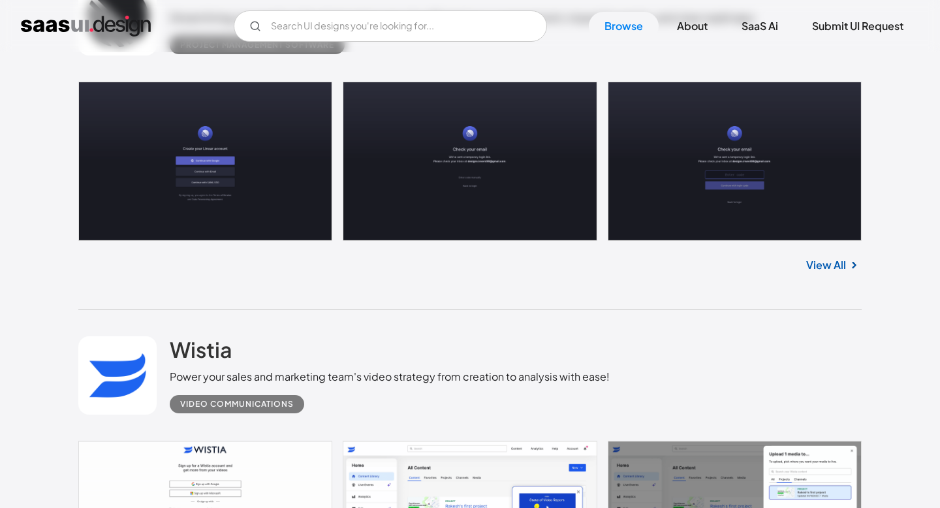
click at [819, 273] on link "View All" at bounding box center [826, 265] width 40 height 16
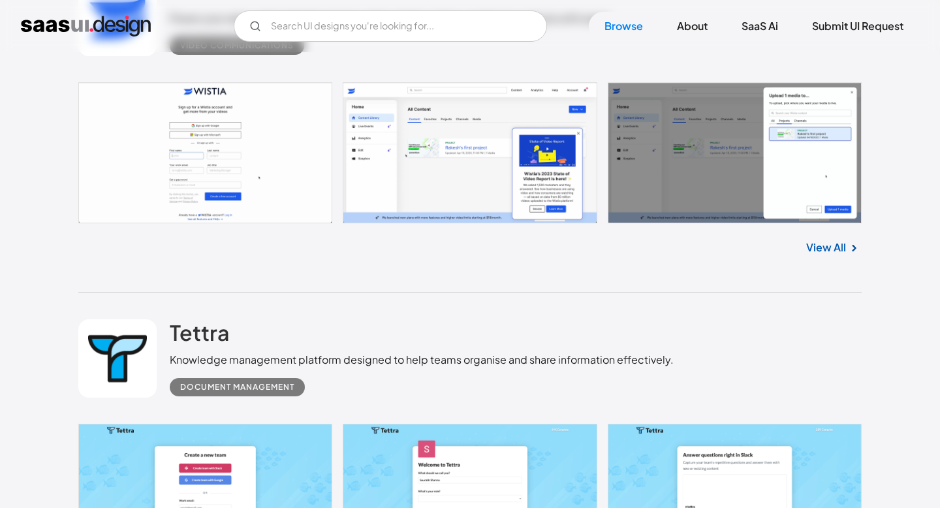
click at [821, 255] on link "View All" at bounding box center [826, 248] width 40 height 16
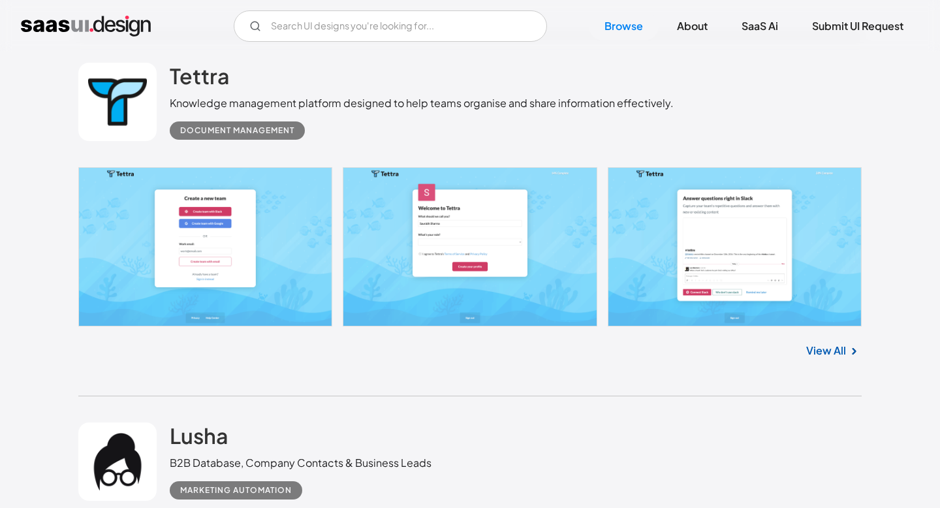
scroll to position [16986, 0]
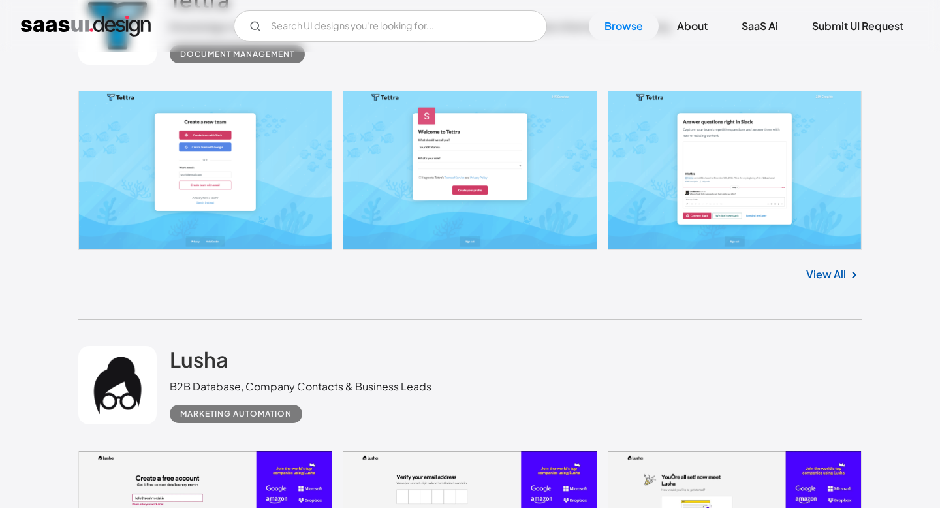
click at [822, 282] on link "View All" at bounding box center [826, 274] width 40 height 16
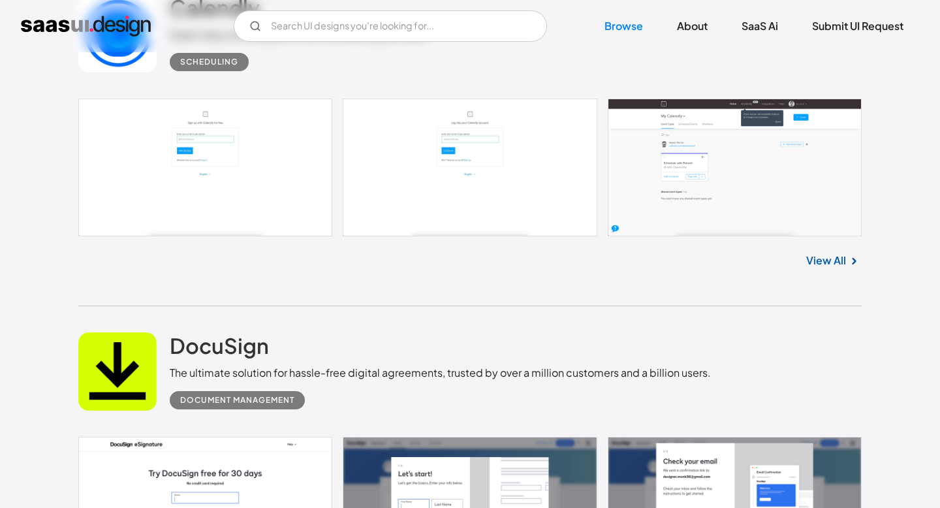
scroll to position [18043, 0]
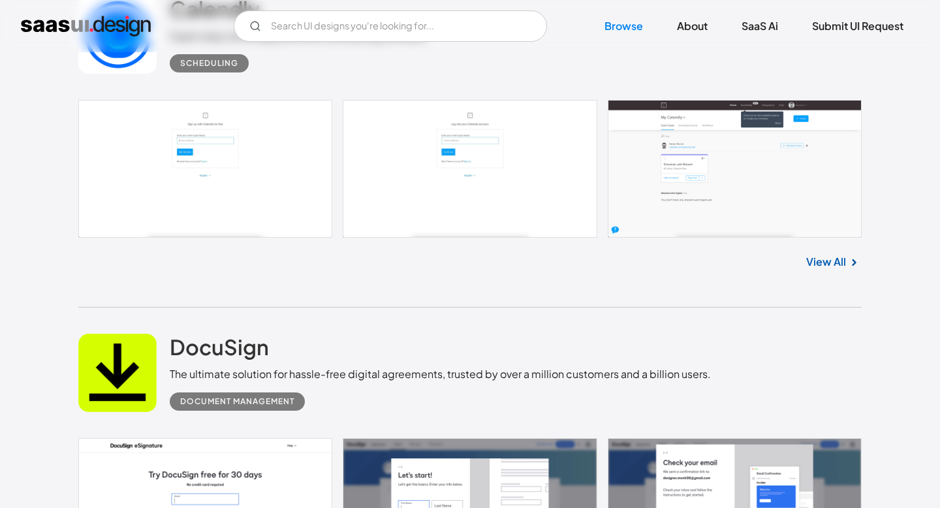
click at [834, 270] on link "View All" at bounding box center [826, 262] width 40 height 16
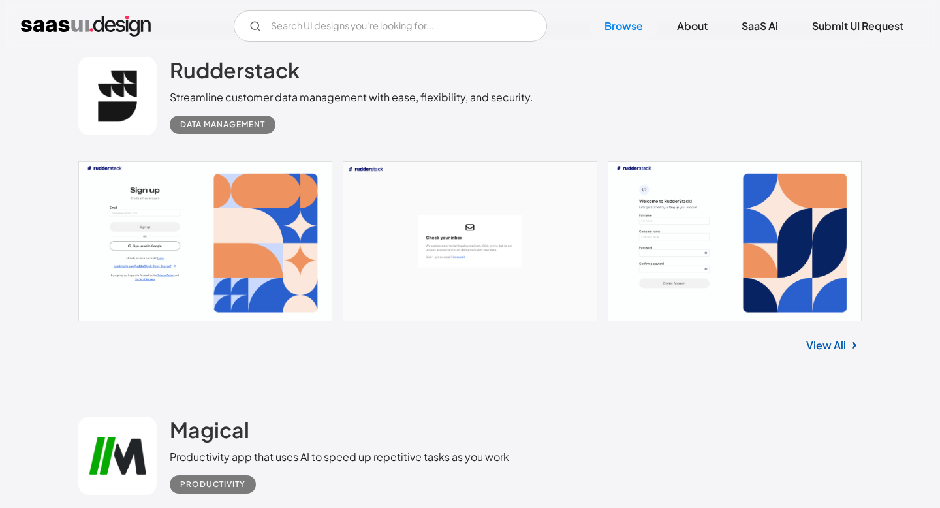
scroll to position [18686, 0]
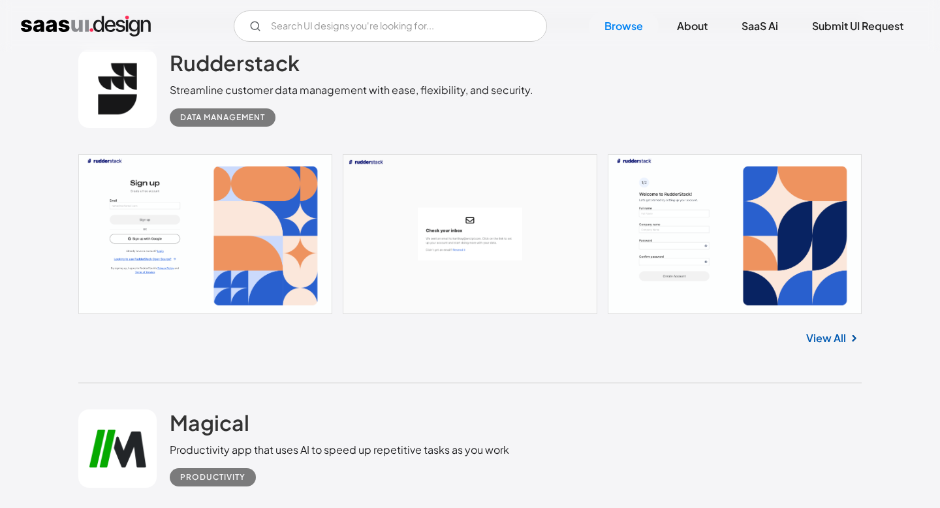
click at [836, 346] on link "View All" at bounding box center [826, 338] width 40 height 16
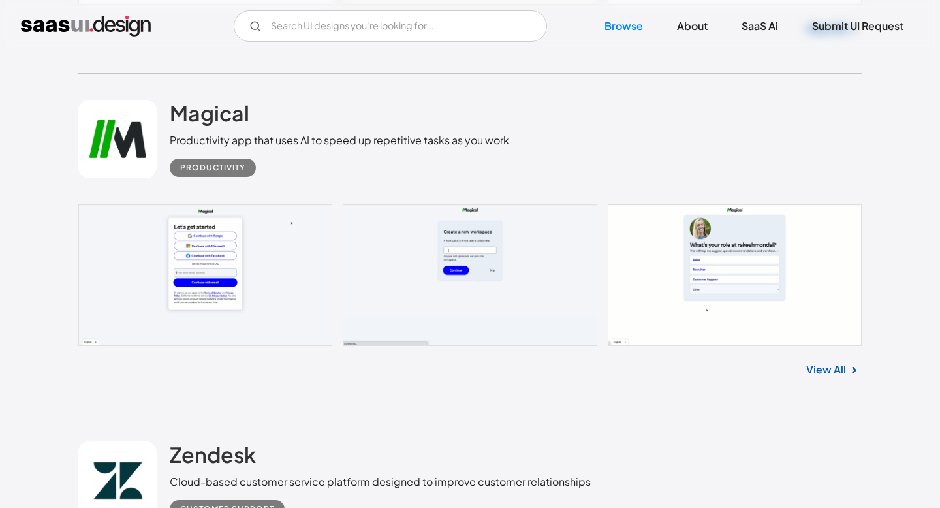
scroll to position [19009, 0]
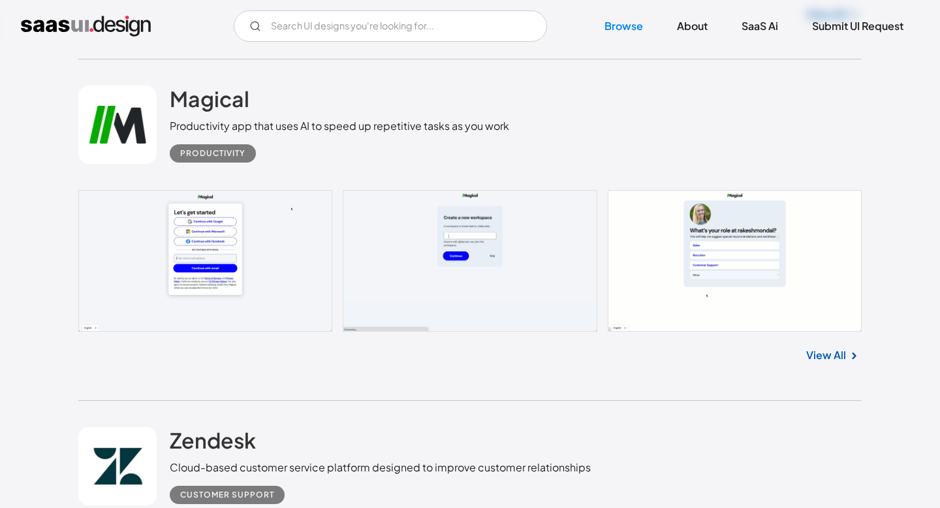
click at [836, 363] on link "View All" at bounding box center [826, 355] width 40 height 16
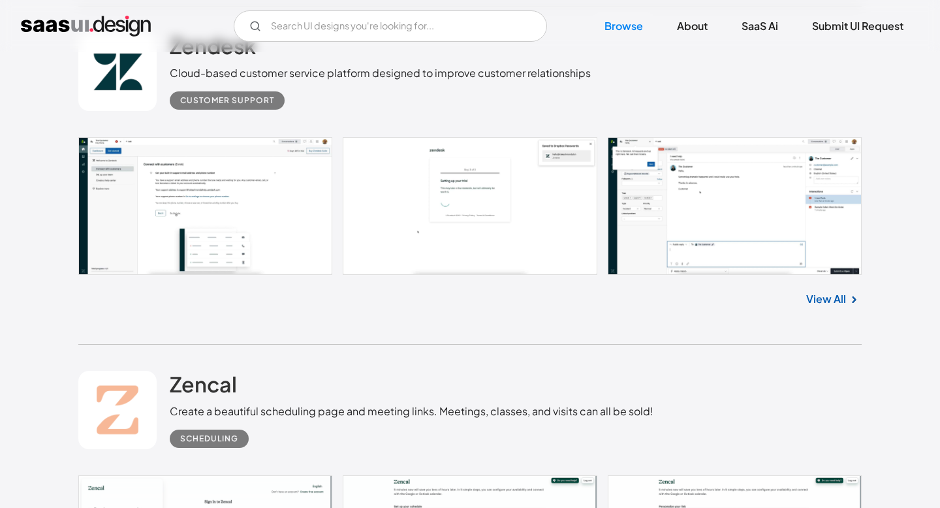
click at [825, 307] on link "View All" at bounding box center [826, 299] width 40 height 16
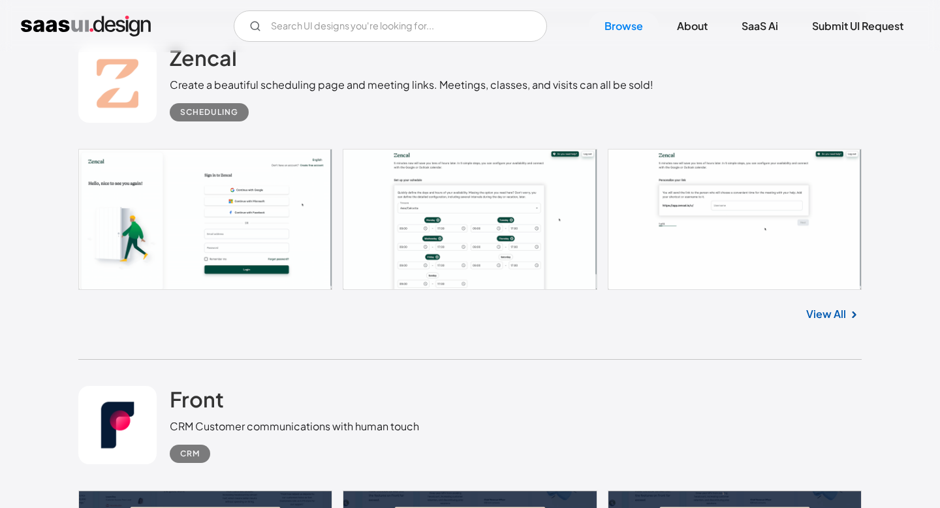
scroll to position [19747, 0]
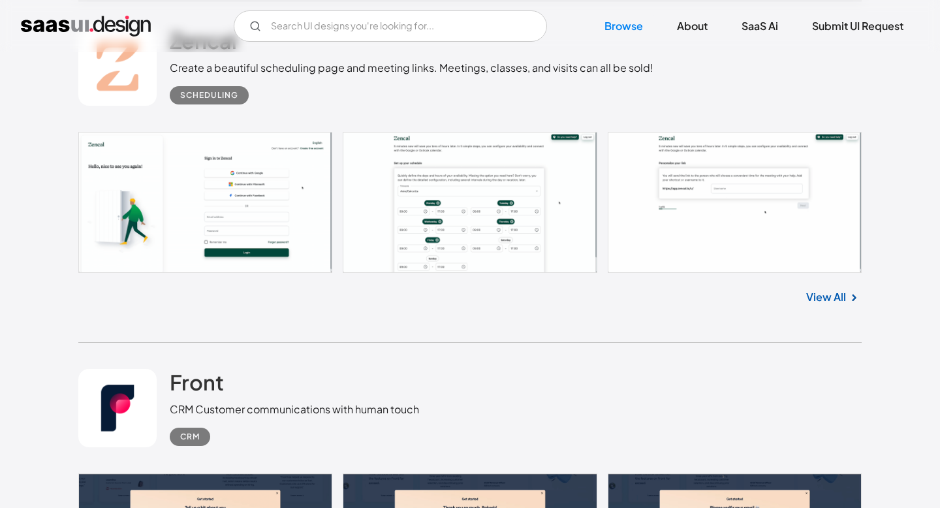
click at [826, 305] on link "View All" at bounding box center [826, 297] width 40 height 16
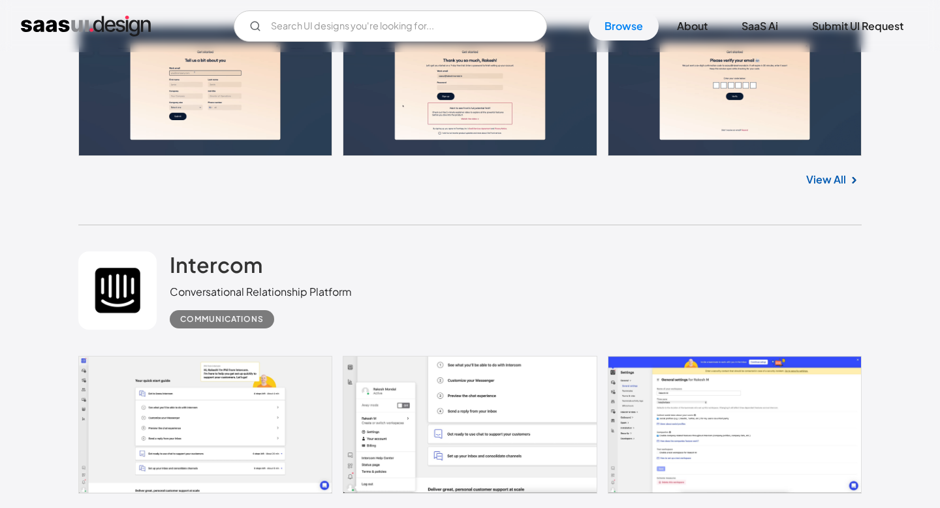
scroll to position [20208, 0]
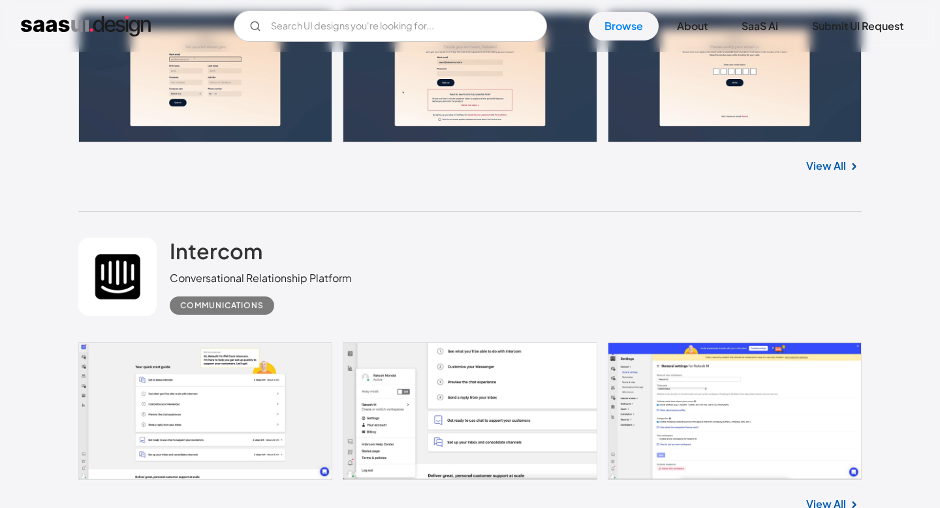
click at [832, 174] on link "View All" at bounding box center [826, 166] width 40 height 16
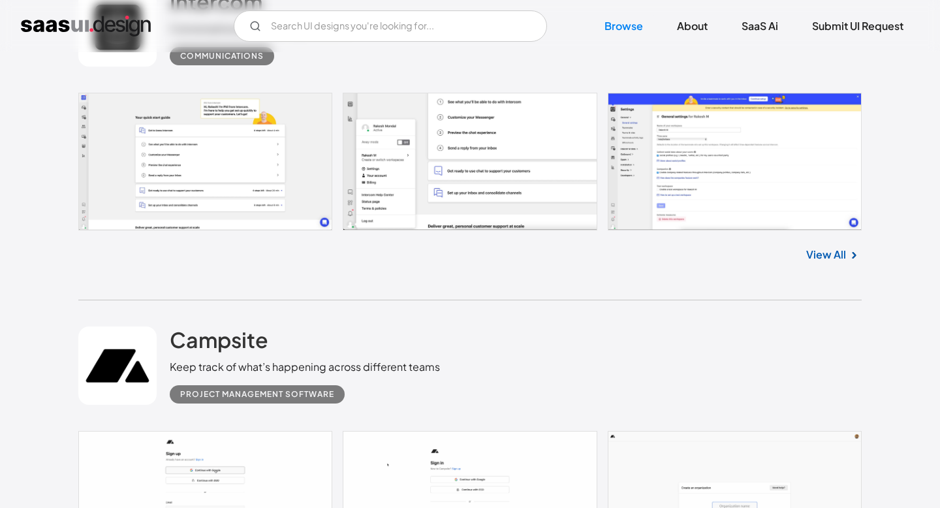
click at [830, 262] on link "View All" at bounding box center [826, 255] width 40 height 16
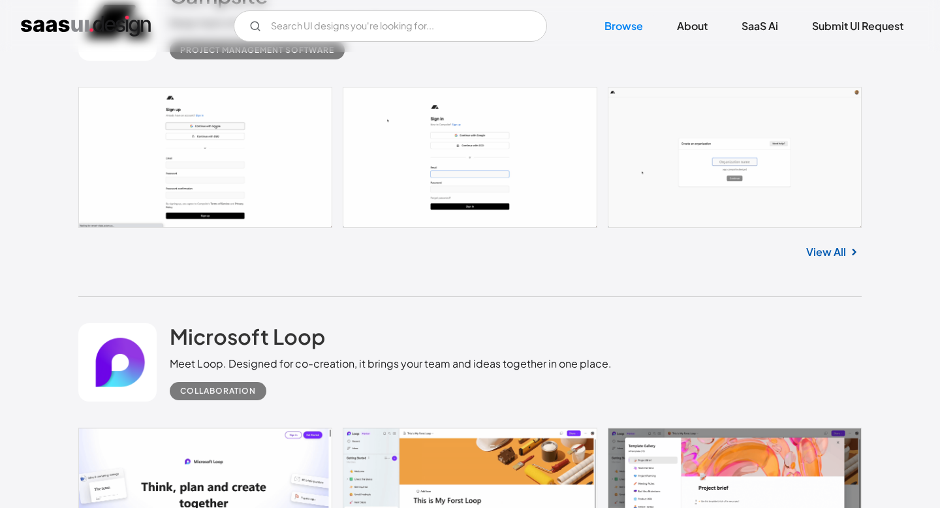
scroll to position [20802, 0]
click at [823, 259] on link "View All" at bounding box center [826, 251] width 40 height 16
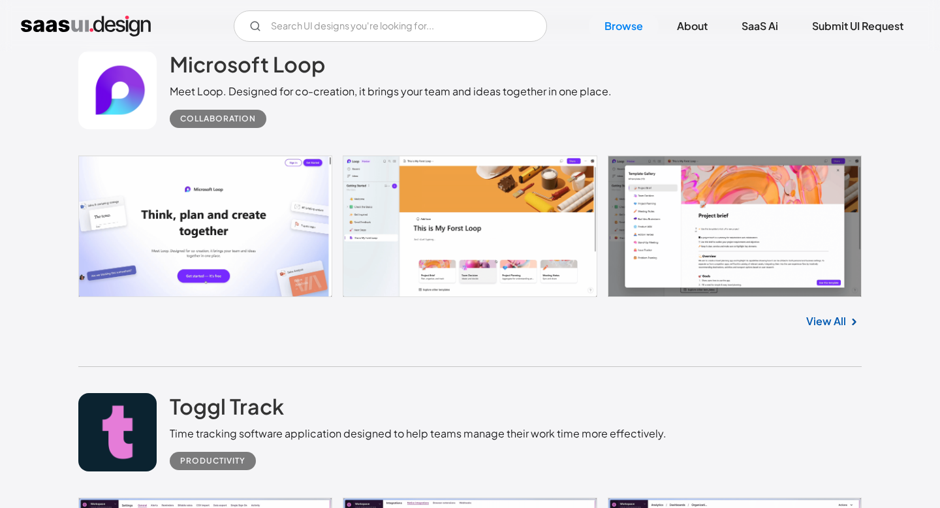
scroll to position [21118, 0]
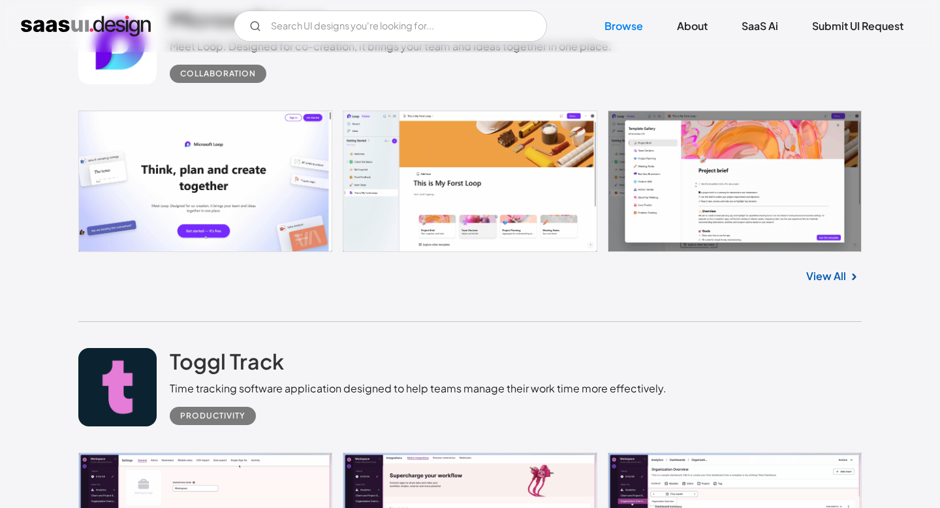
click at [822, 284] on link "View All" at bounding box center [826, 276] width 40 height 16
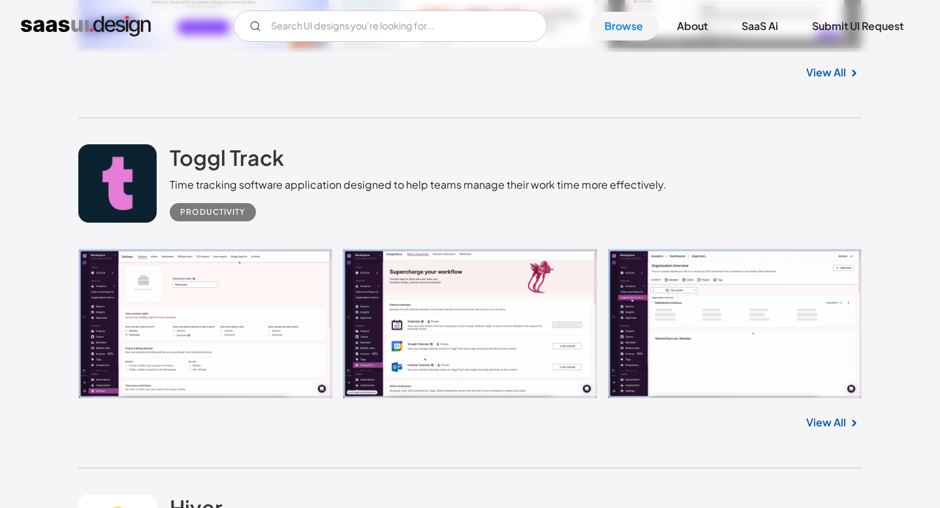
scroll to position [21323, 0]
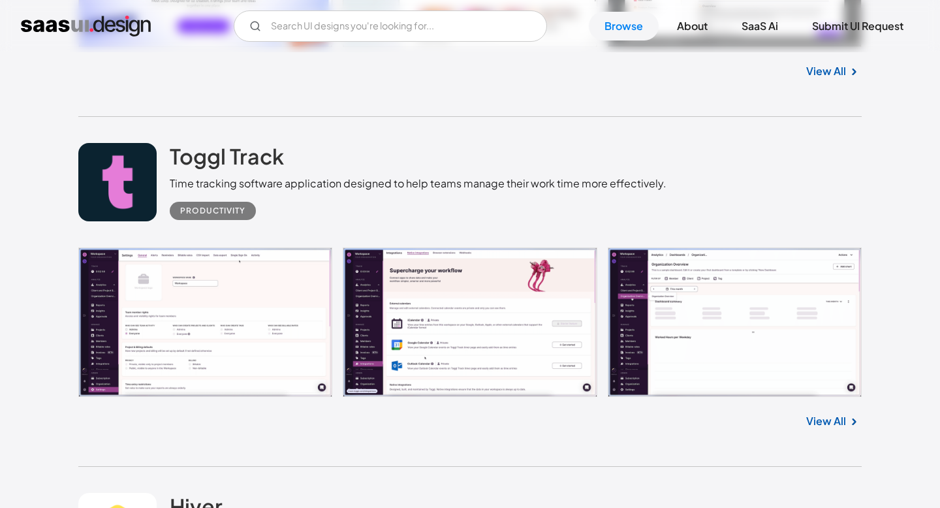
click at [827, 429] on link "View All" at bounding box center [826, 421] width 40 height 16
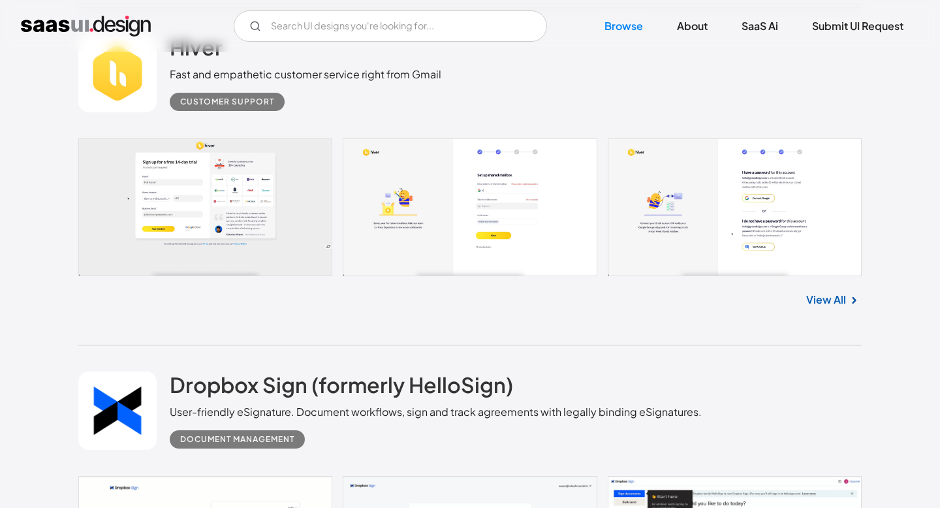
scroll to position [21799, 0]
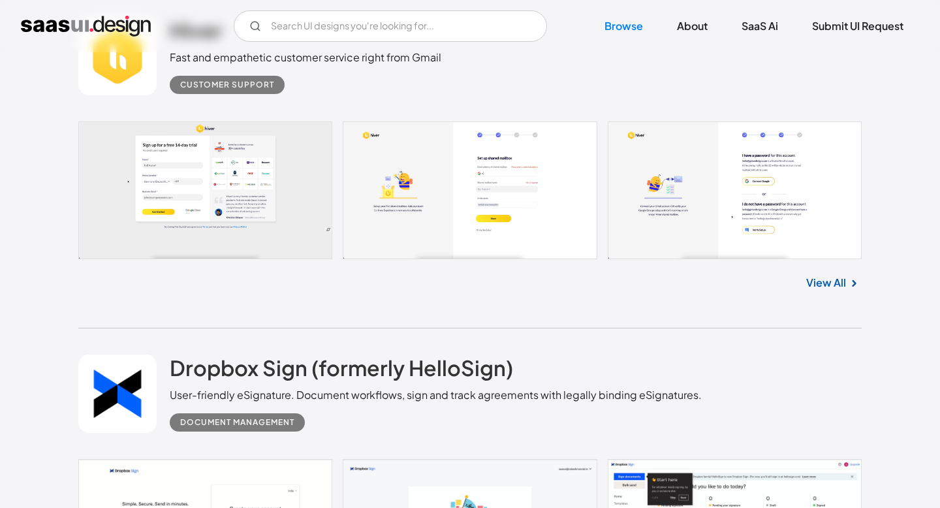
click at [839, 290] on link "View All" at bounding box center [826, 283] width 40 height 16
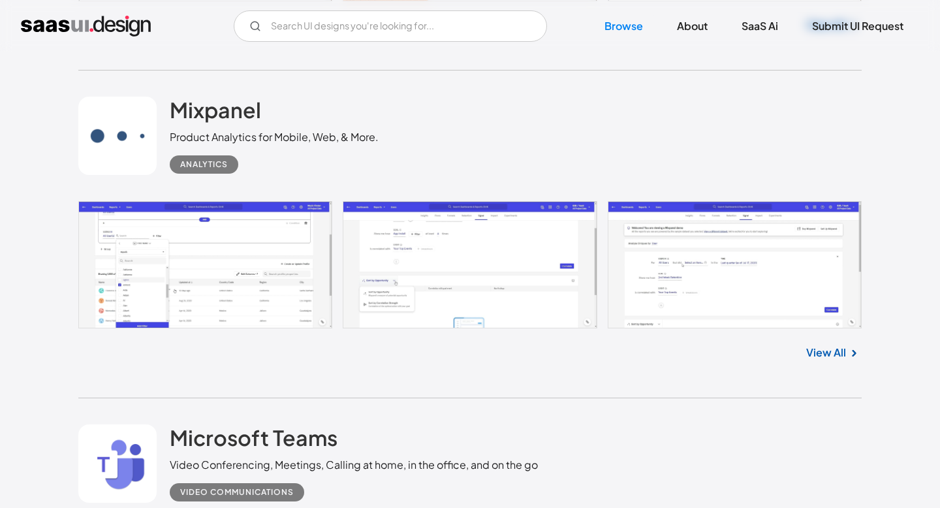
scroll to position [23645, 0]
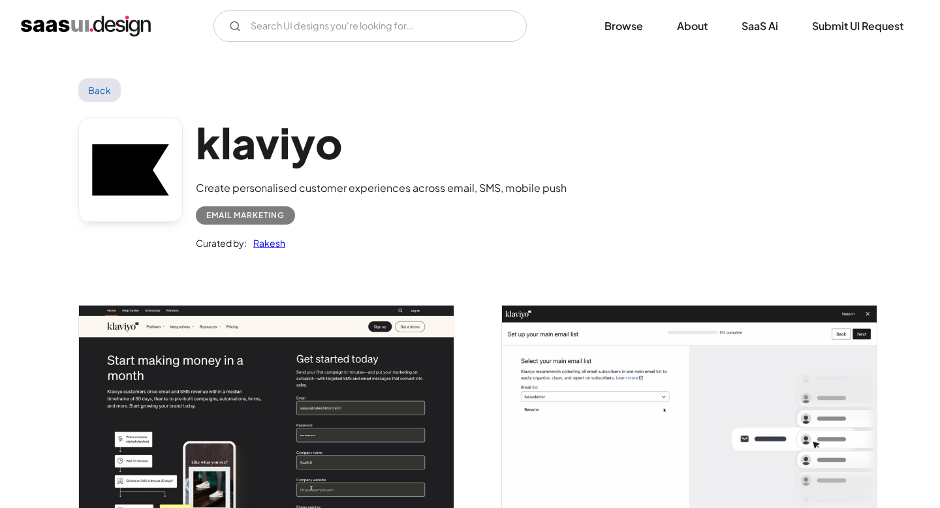
click at [268, 171] on div "klaviyo Create personalised customer experiences across email, SMS, mobile push…" at bounding box center [381, 184] width 371 height 134
click at [262, 155] on h1 "klaviyo" at bounding box center [381, 142] width 371 height 50
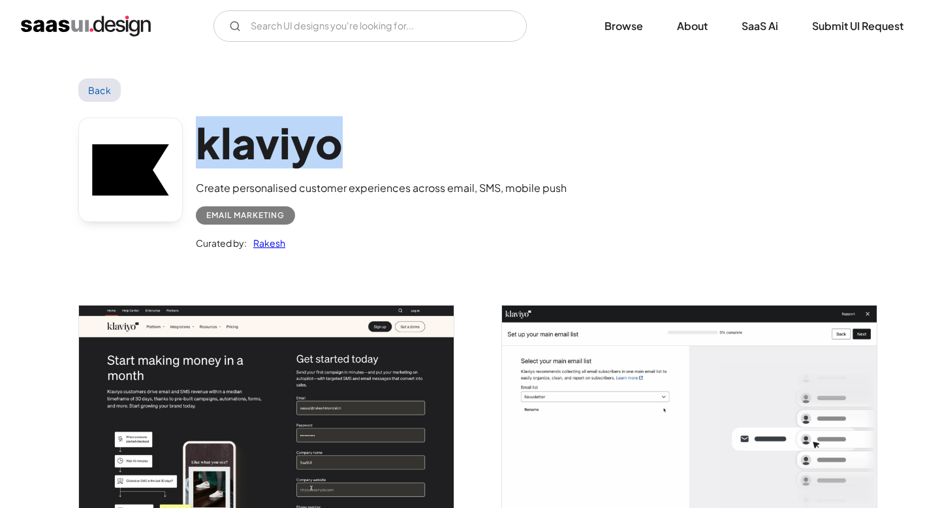
click at [262, 155] on h1 "klaviyo" at bounding box center [381, 142] width 371 height 50
copy h1 "klaviyo"
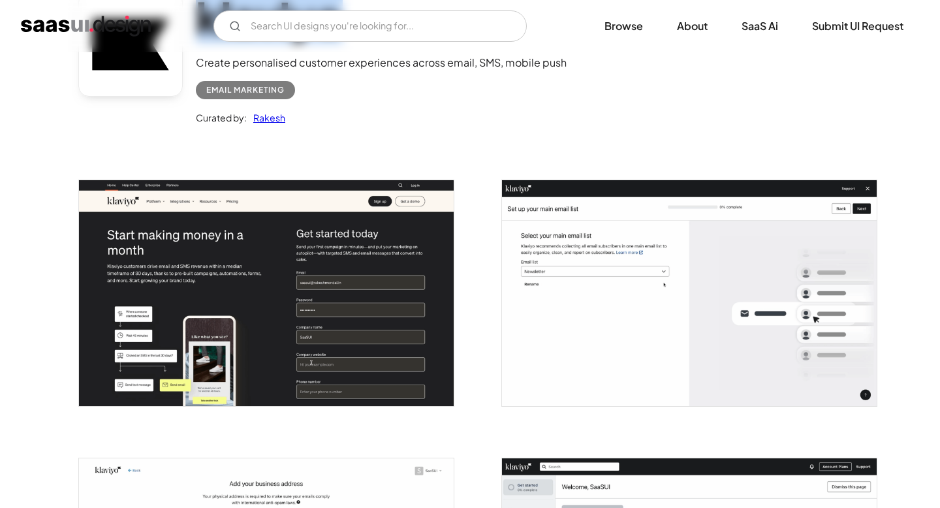
scroll to position [126, 0]
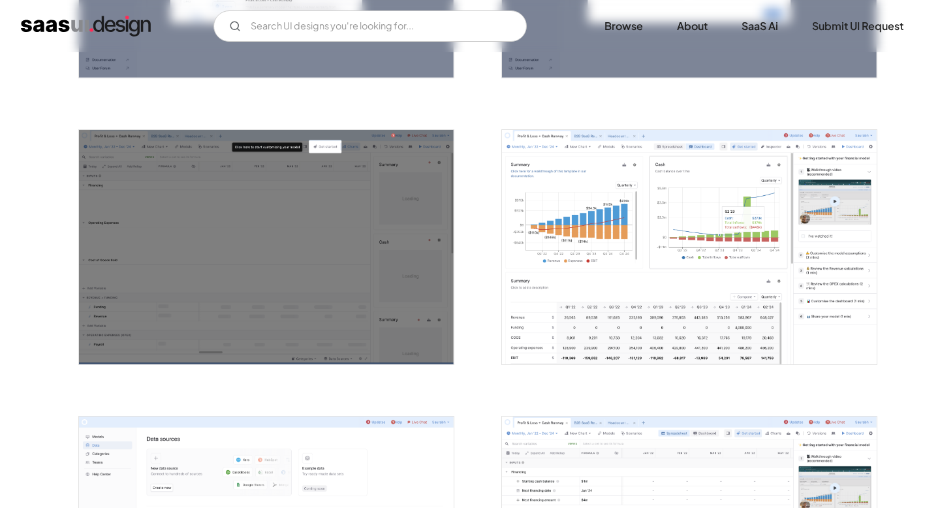
scroll to position [1317, 0]
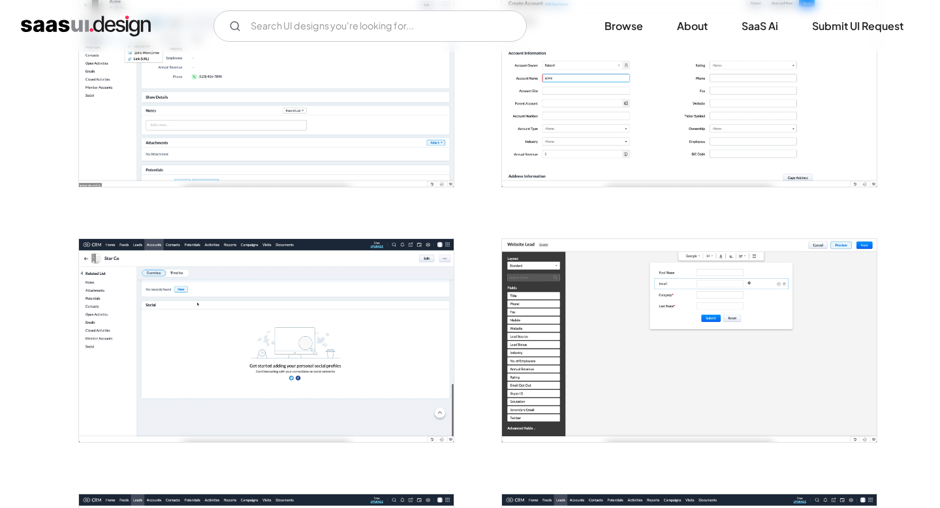
scroll to position [484, 0]
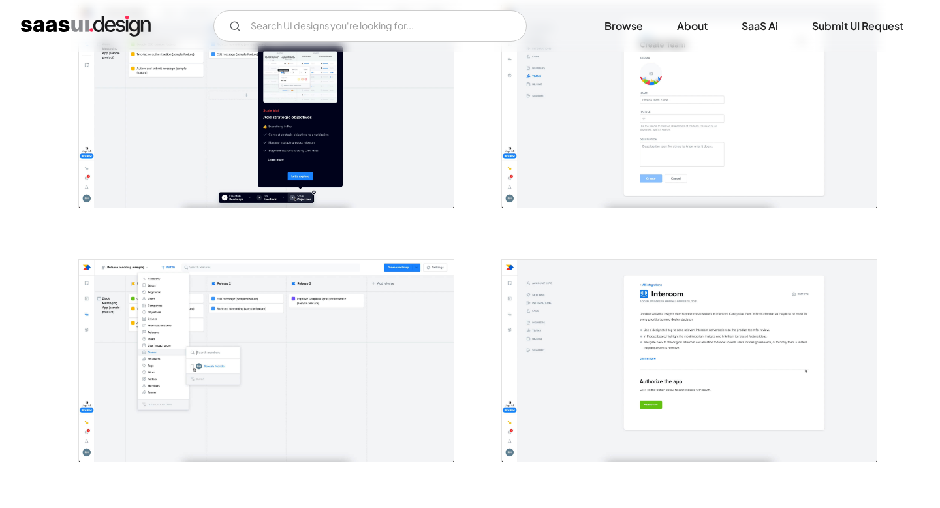
scroll to position [1892, 0]
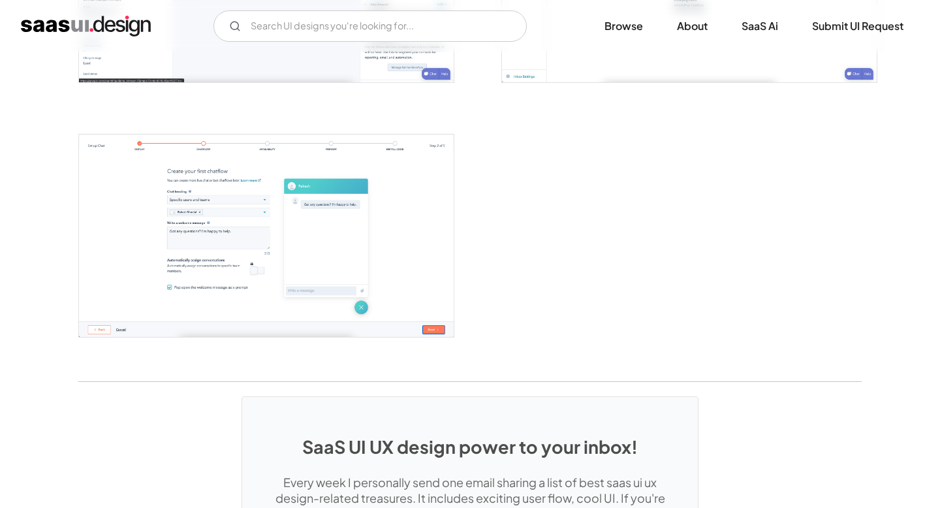
scroll to position [1953, 0]
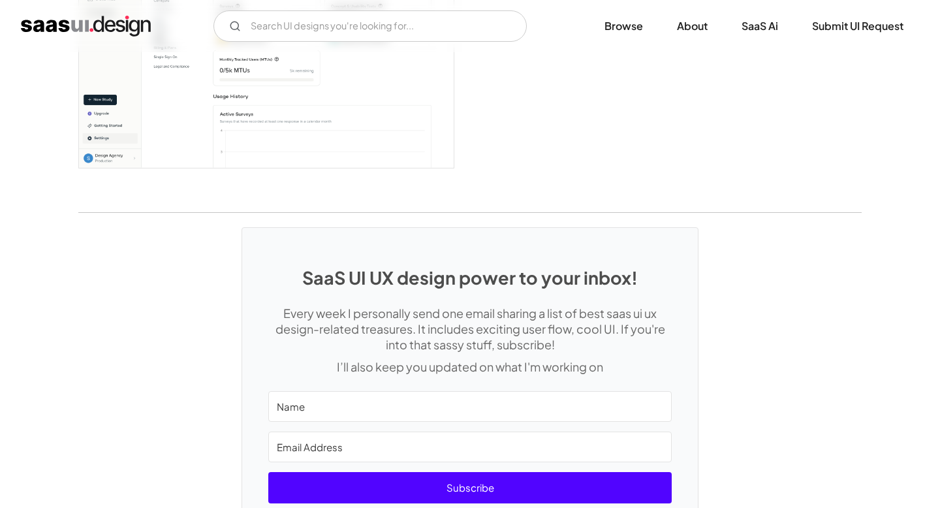
scroll to position [3237, 0]
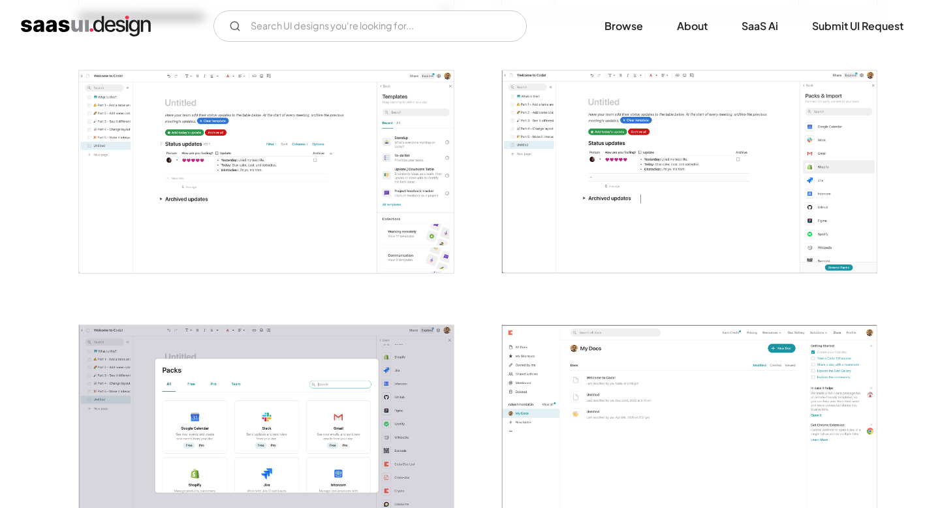
scroll to position [1574, 0]
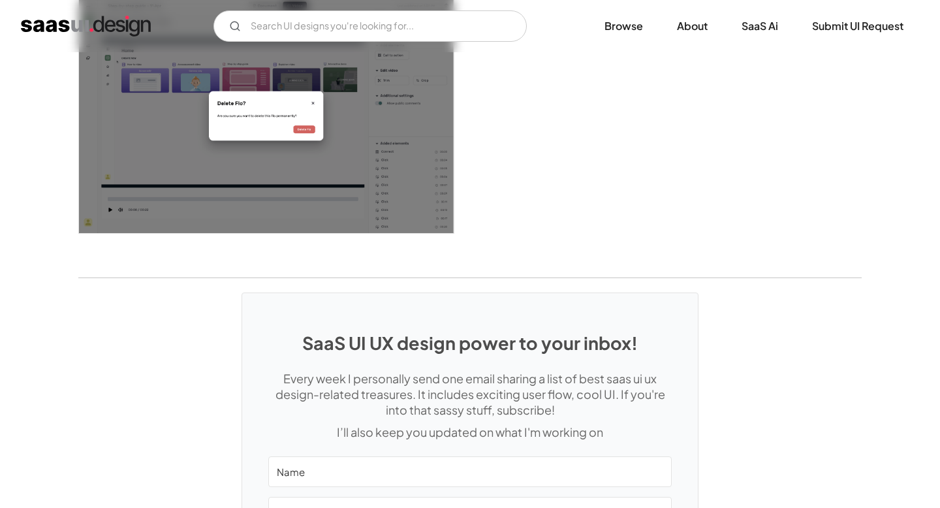
scroll to position [2317, 0]
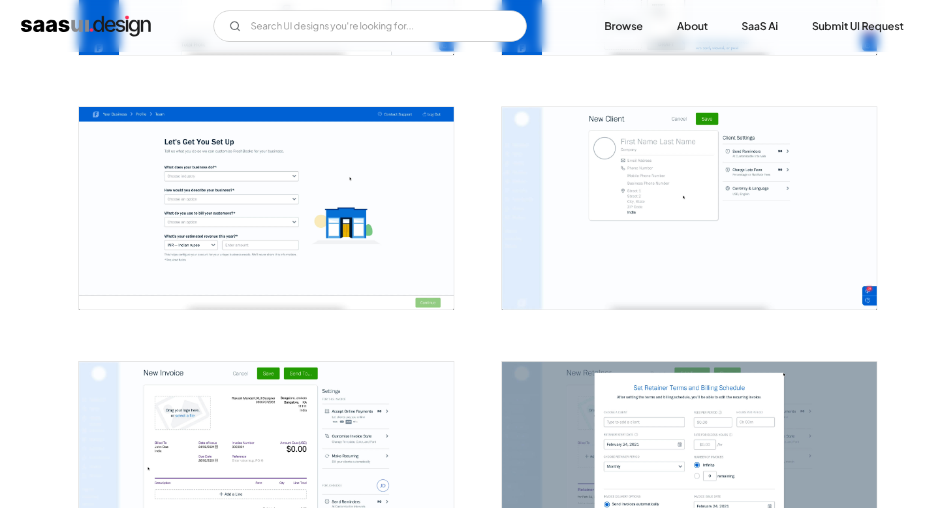
scroll to position [1225, 0]
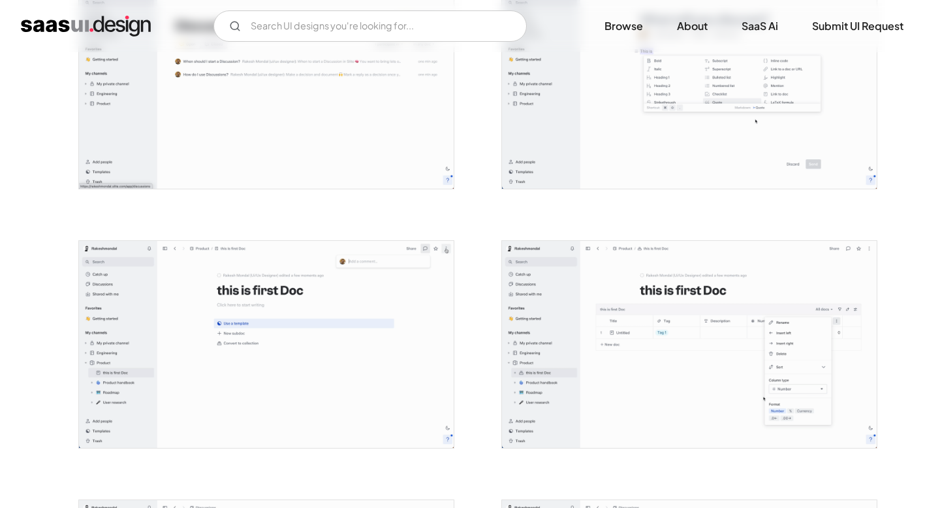
scroll to position [1661, 0]
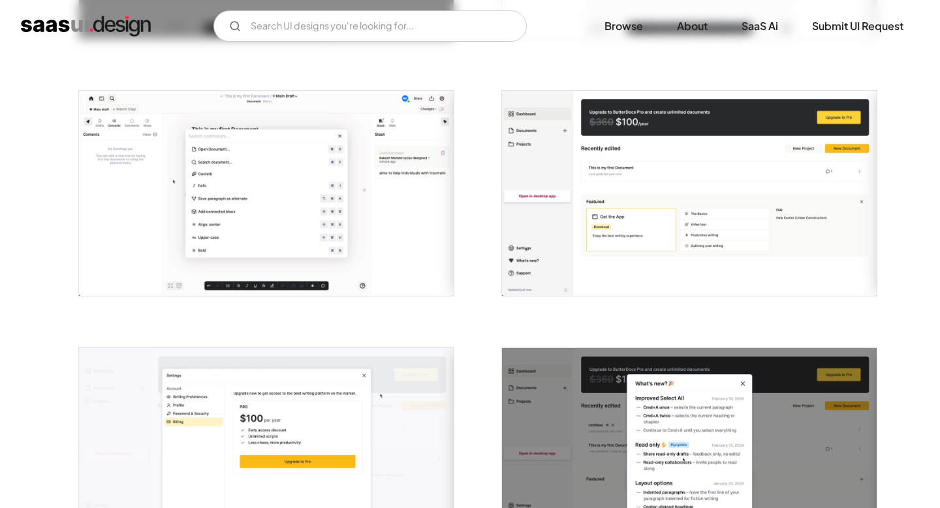
scroll to position [2029, 0]
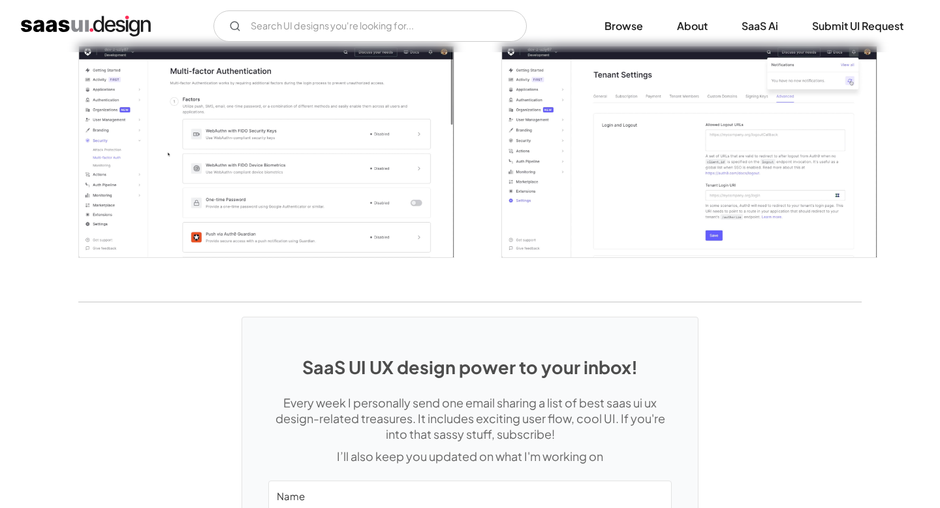
scroll to position [3308, 0]
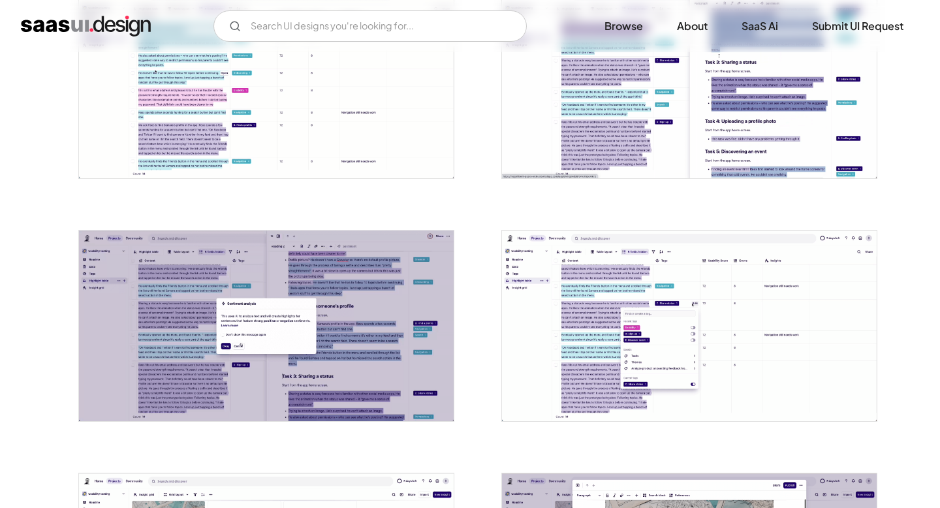
scroll to position [1776, 0]
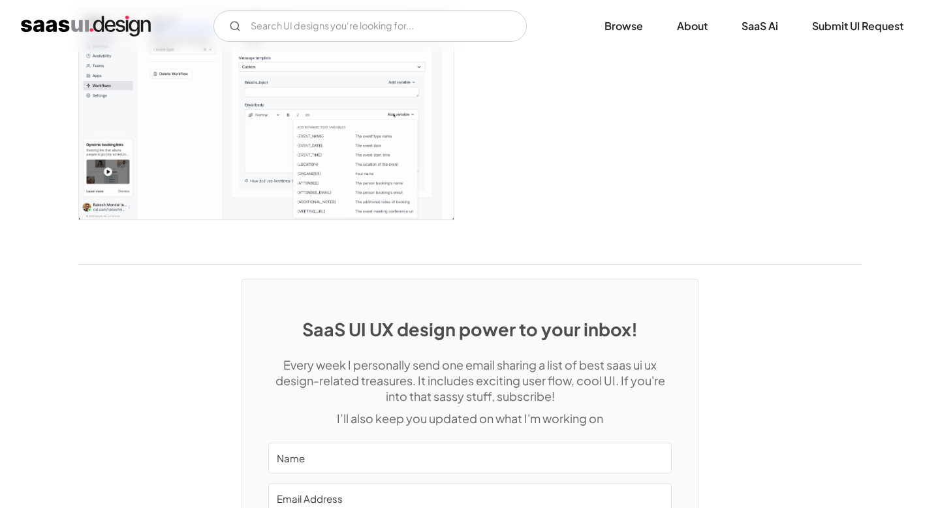
scroll to position [3586, 0]
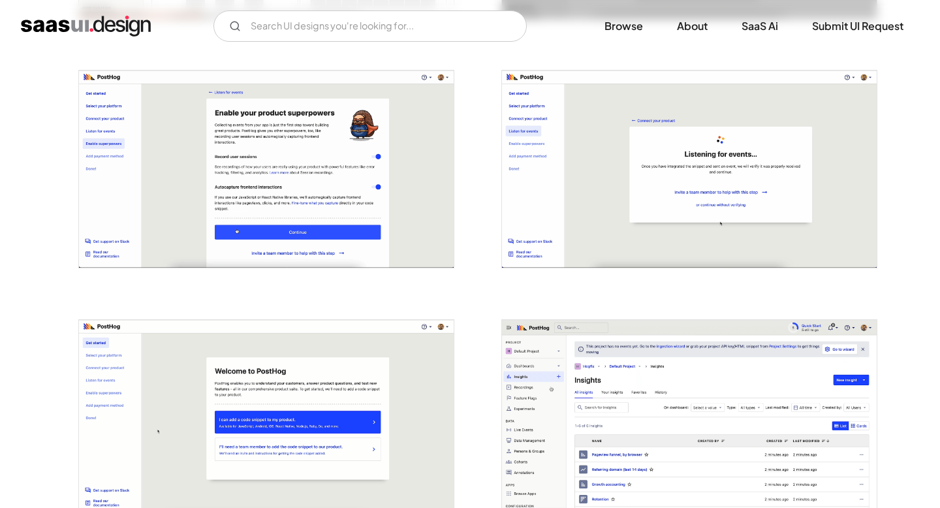
scroll to position [1236, 0]
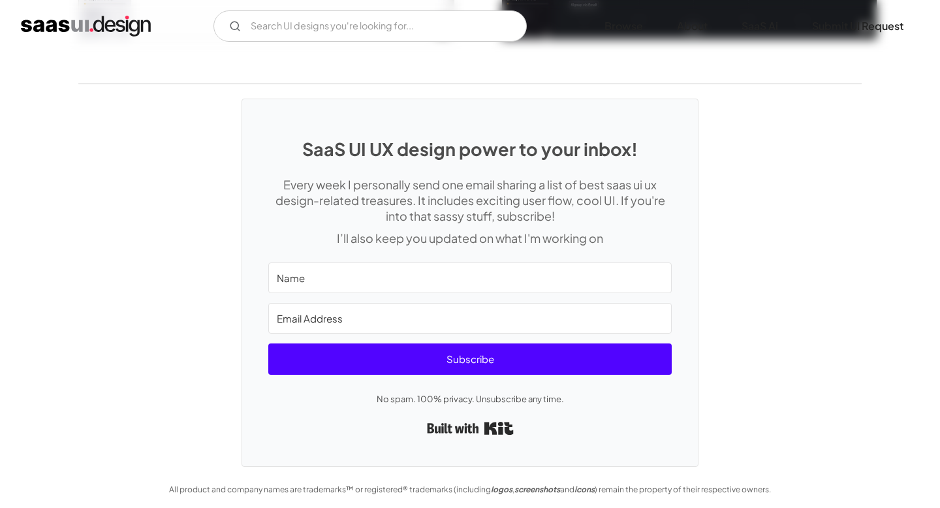
scroll to position [2791, 0]
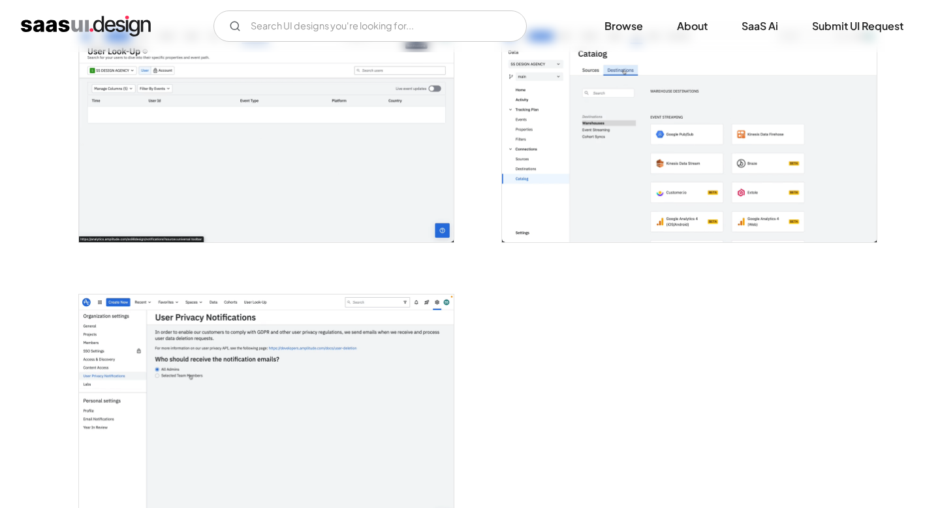
scroll to position [2939, 0]
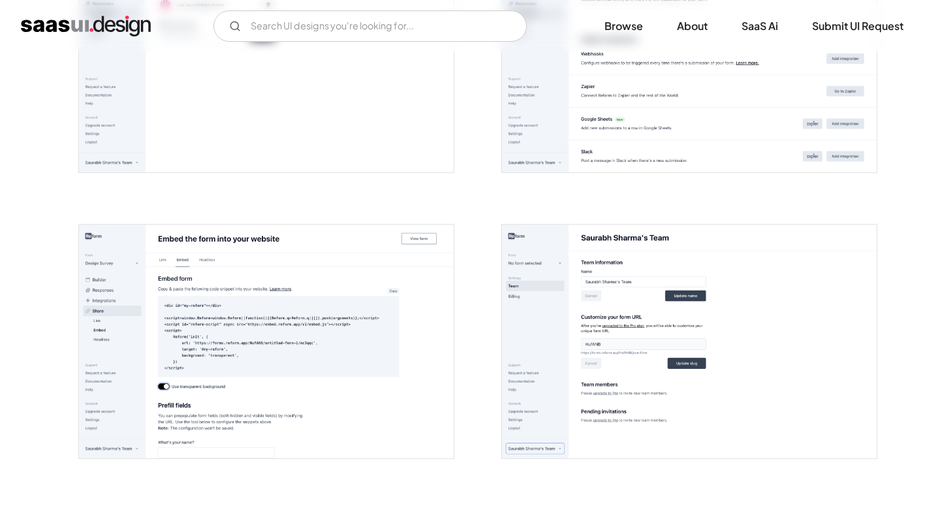
scroll to position [2402, 0]
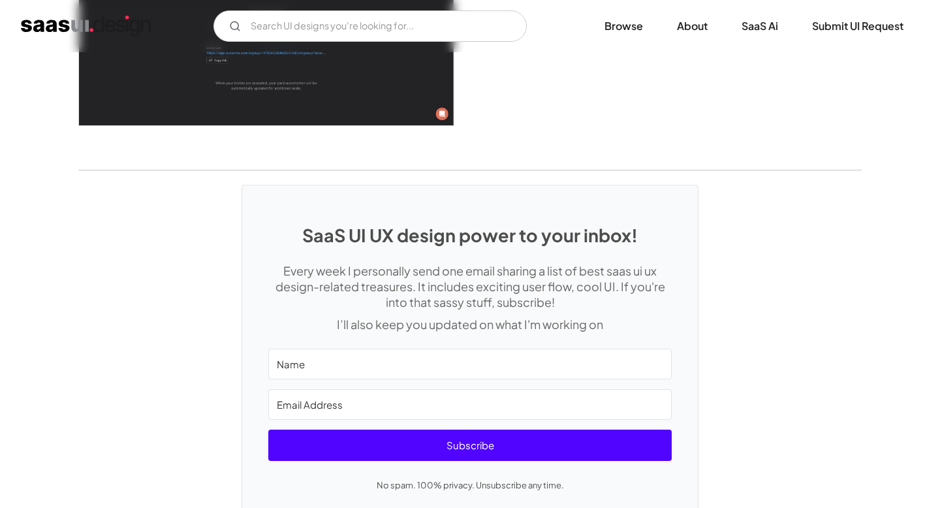
scroll to position [3857, 0]
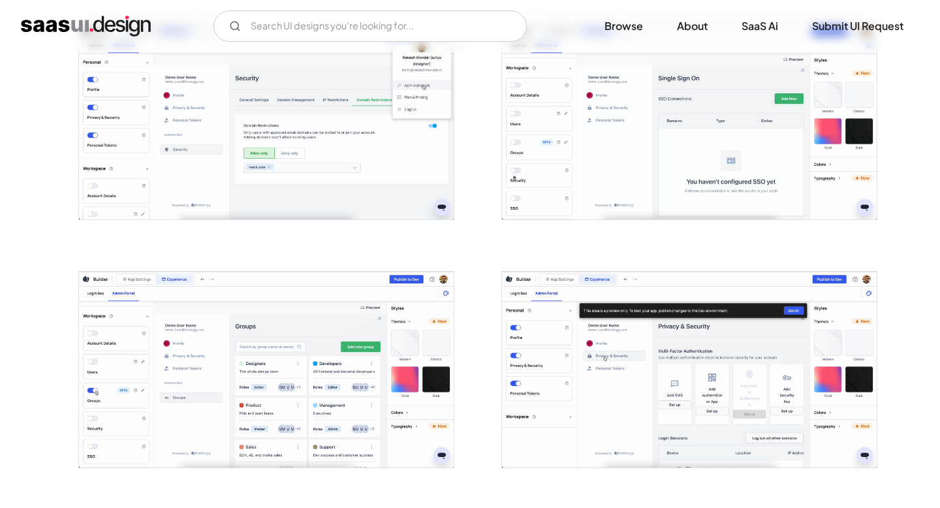
scroll to position [1276, 0]
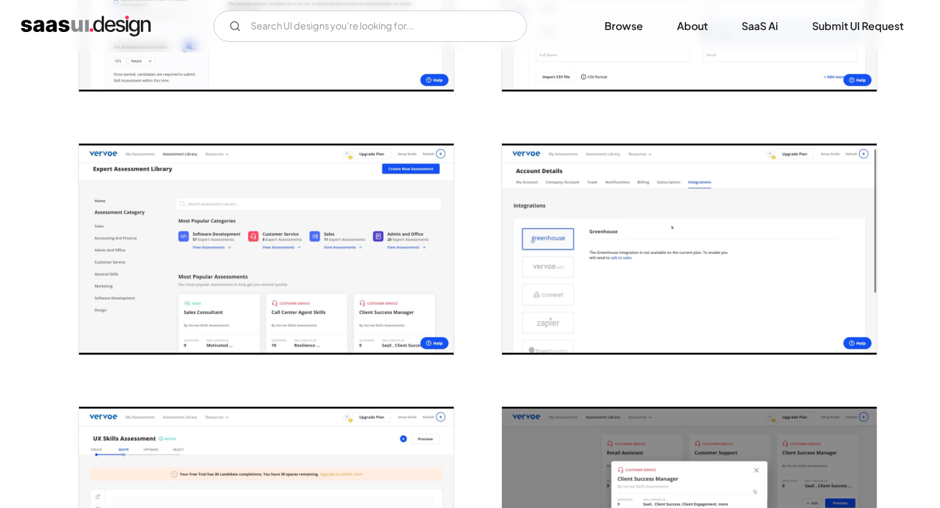
scroll to position [1621, 0]
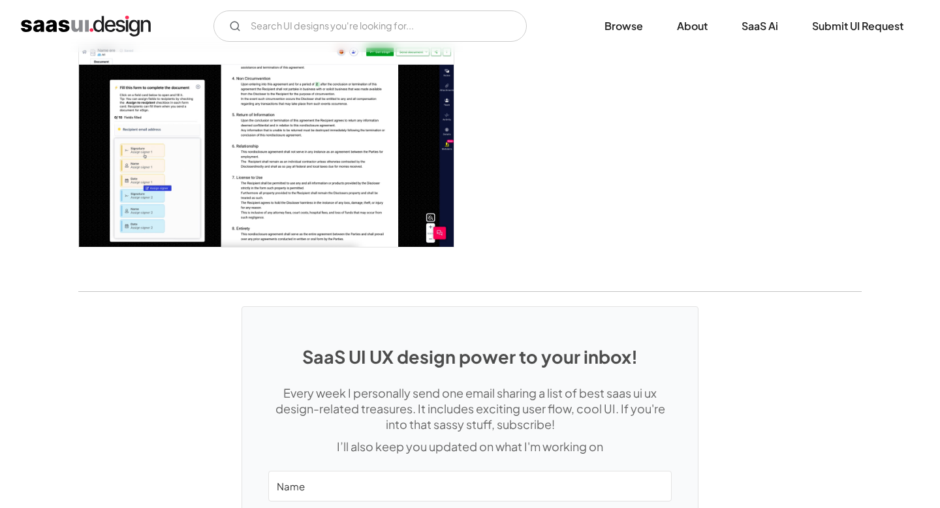
scroll to position [2302, 0]
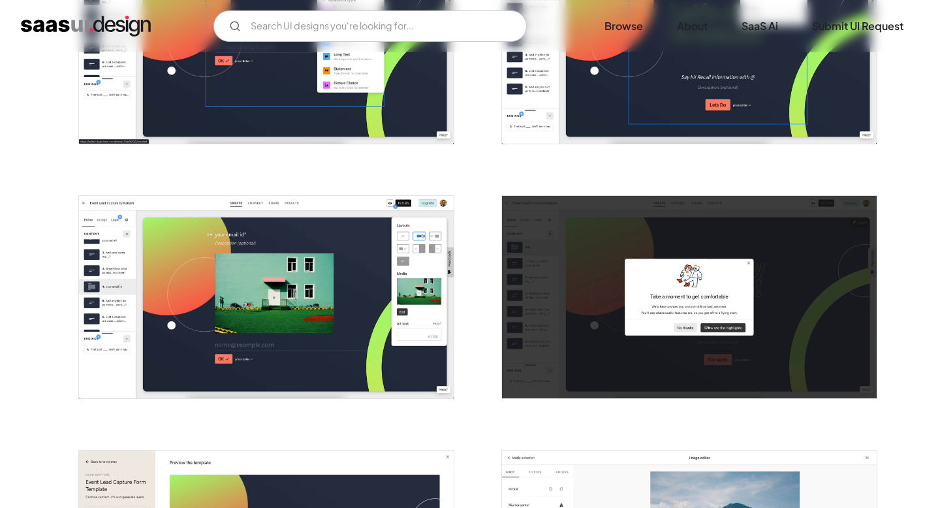
scroll to position [2150, 0]
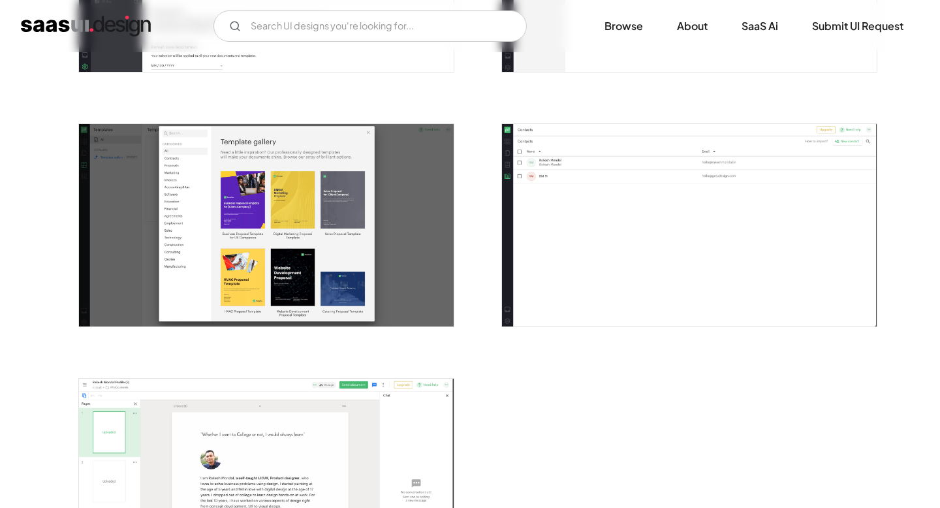
scroll to position [2831, 0]
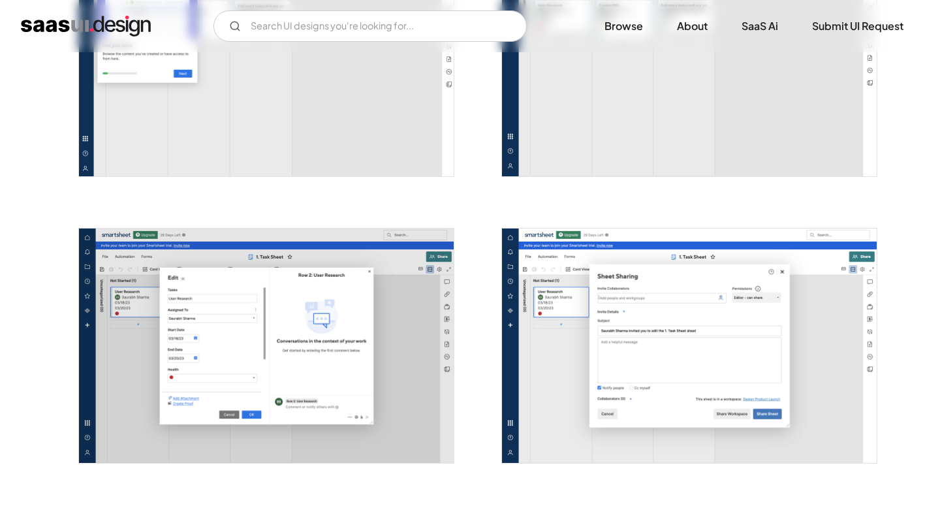
scroll to position [2373, 0]
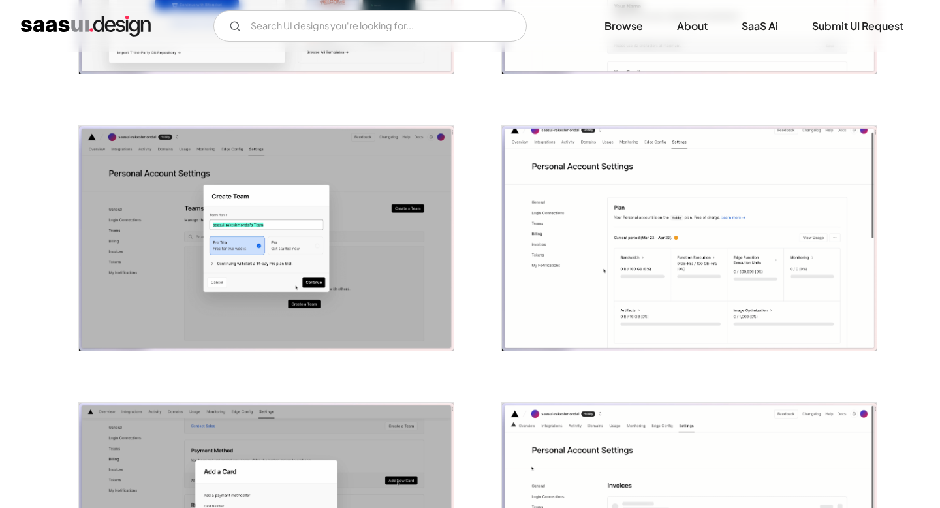
scroll to position [1583, 0]
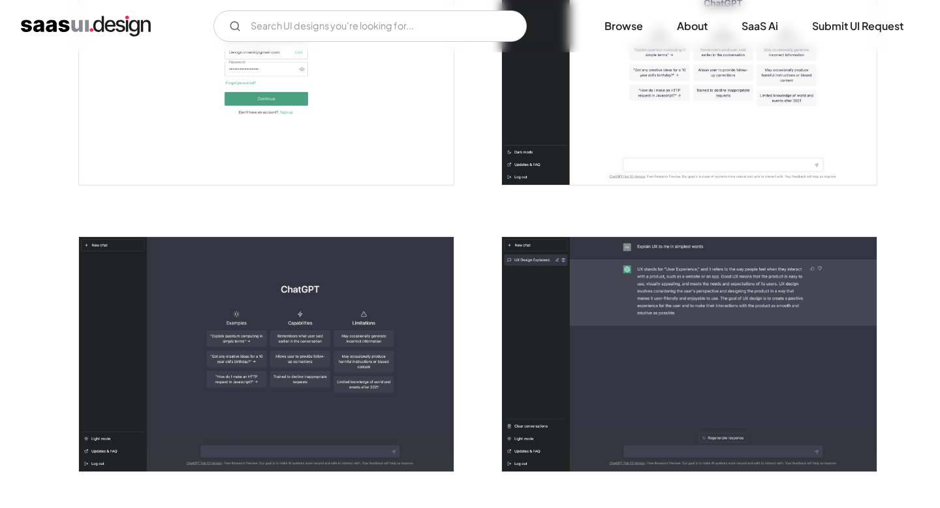
scroll to position [945, 0]
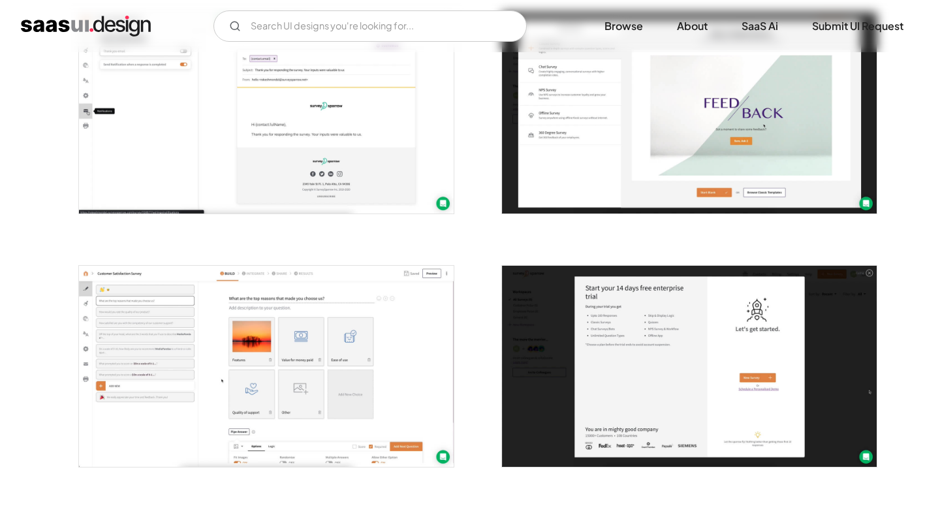
scroll to position [918, 0]
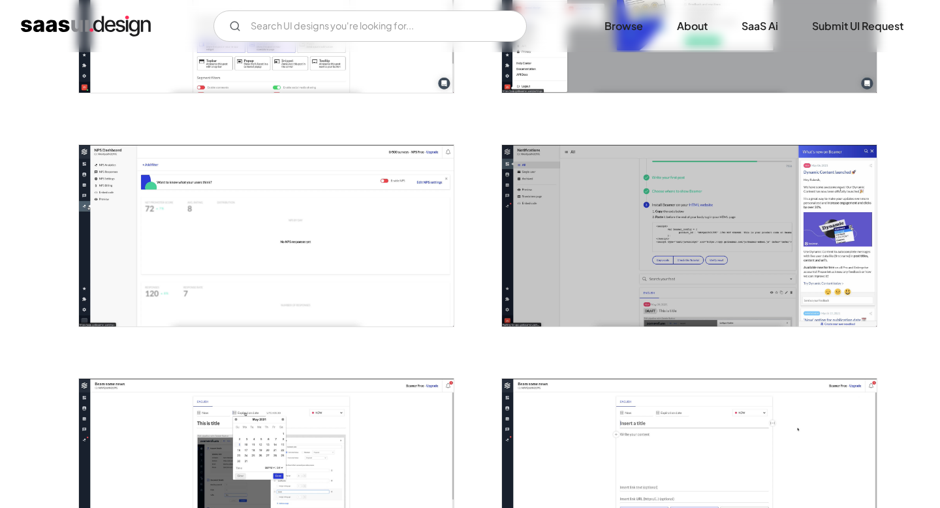
scroll to position [1259, 0]
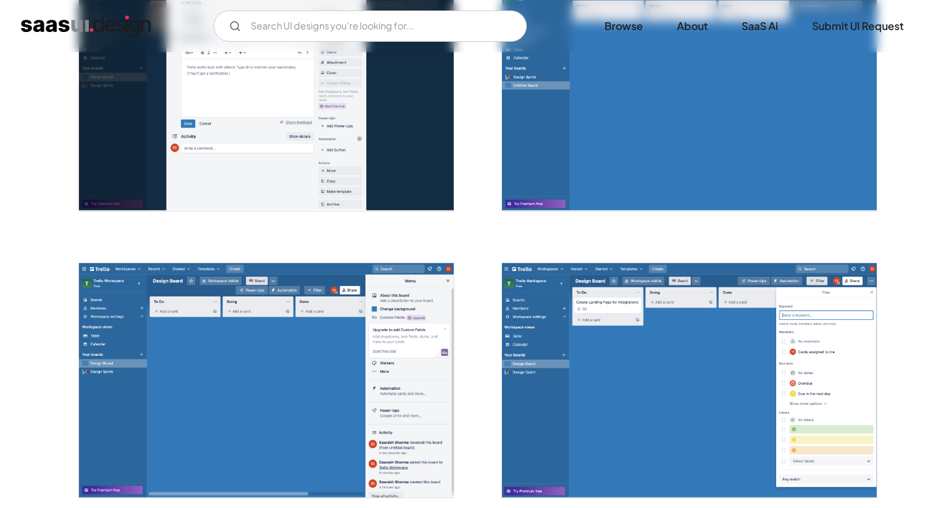
scroll to position [1189, 0]
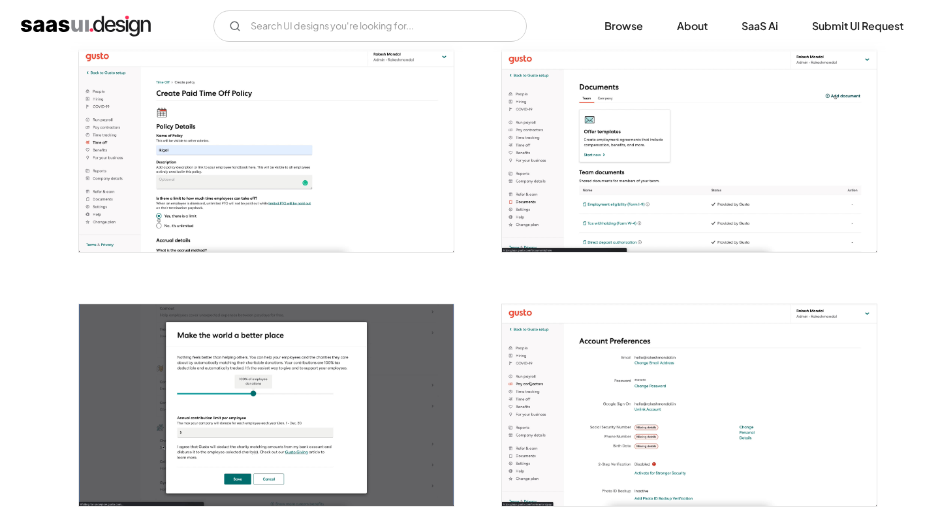
scroll to position [1269, 0]
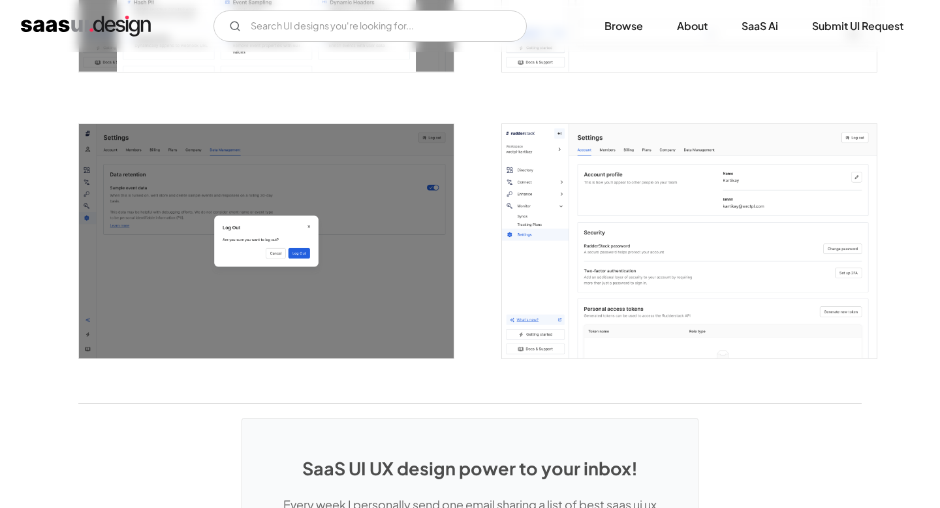
scroll to position [2452, 0]
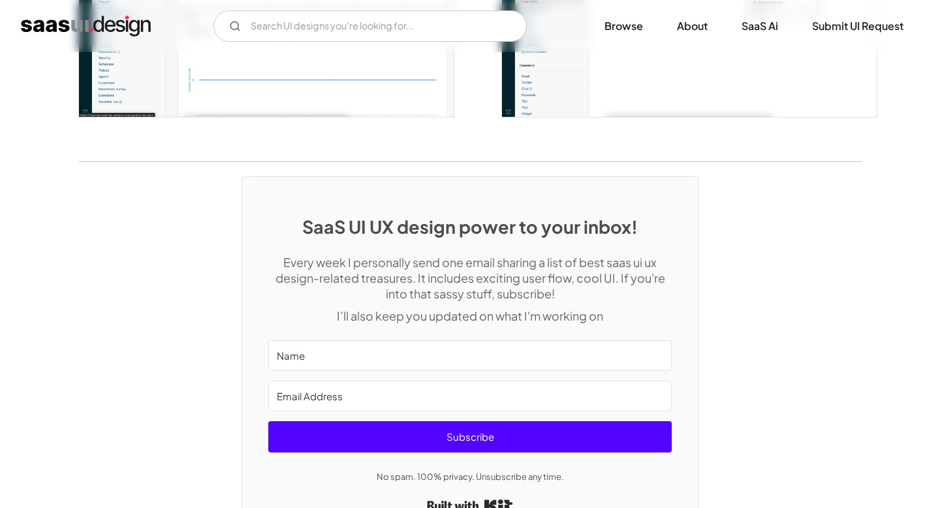
scroll to position [2759, 0]
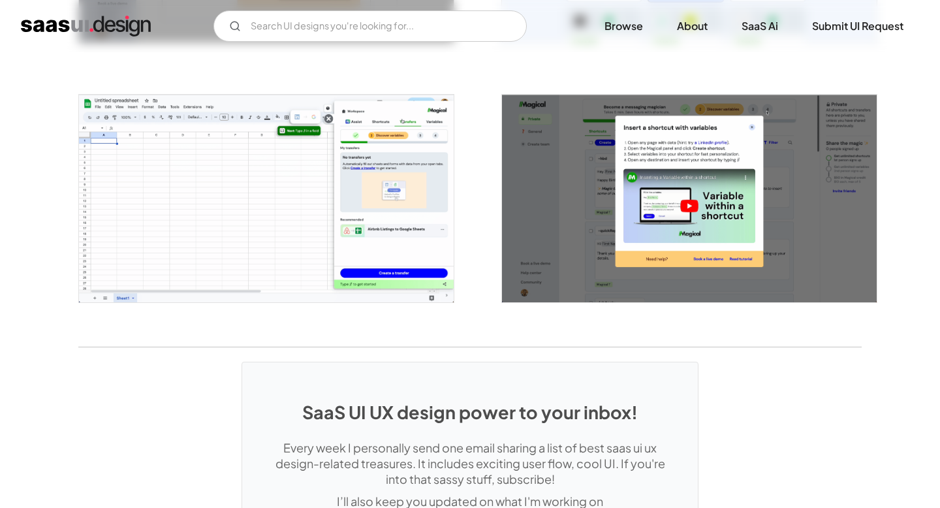
scroll to position [2791, 0]
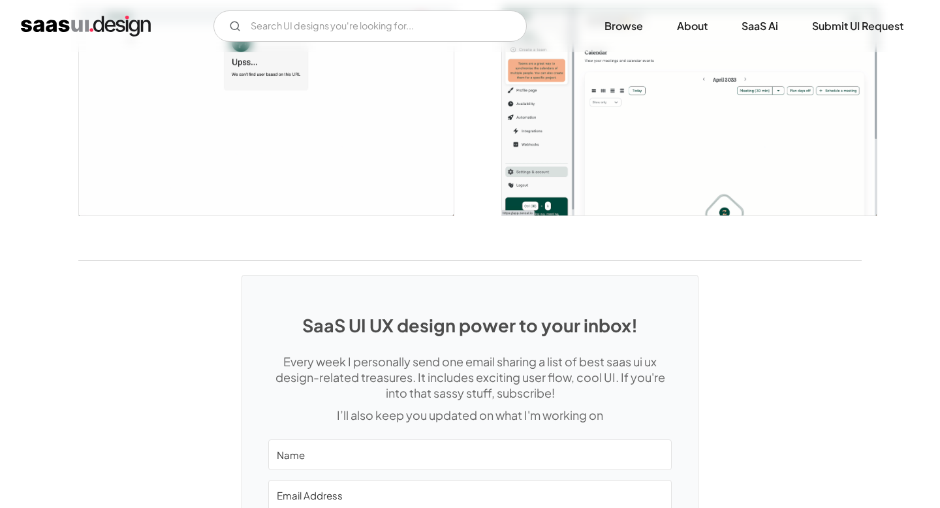
scroll to position [3150, 0]
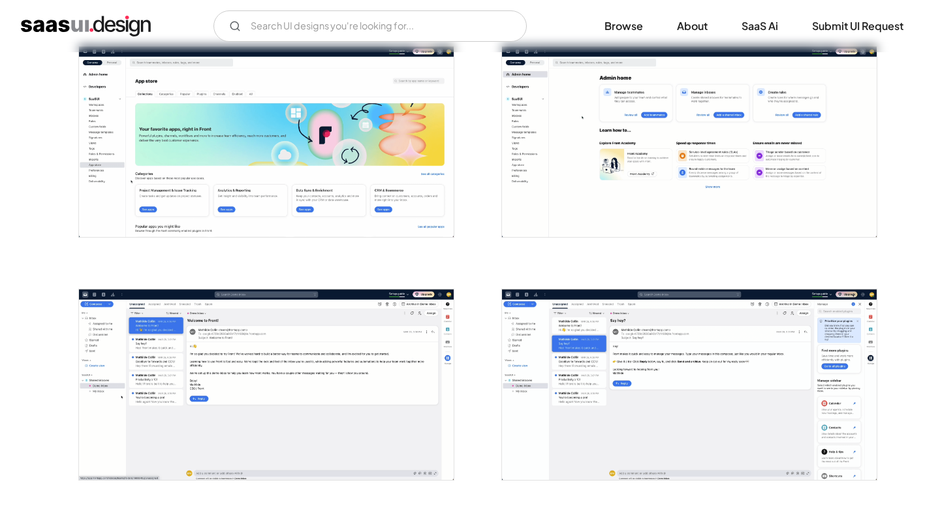
scroll to position [2690, 0]
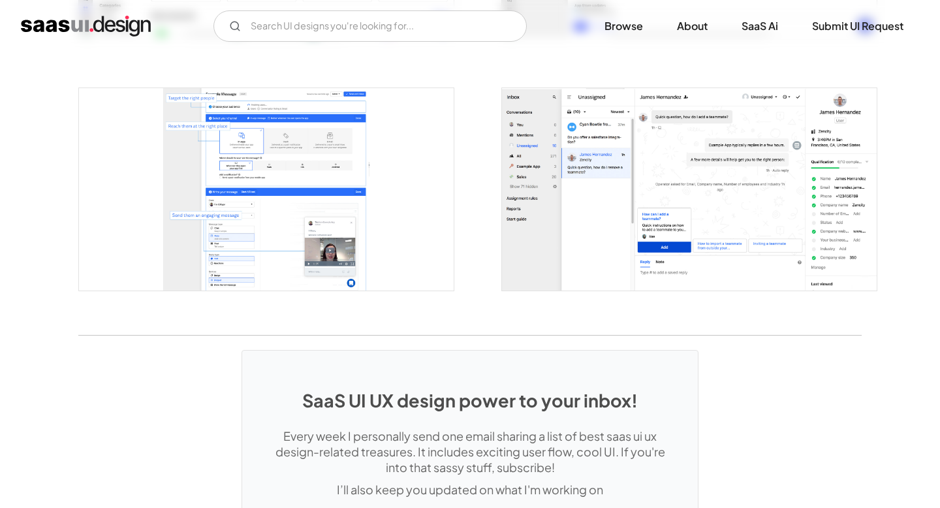
scroll to position [2447, 0]
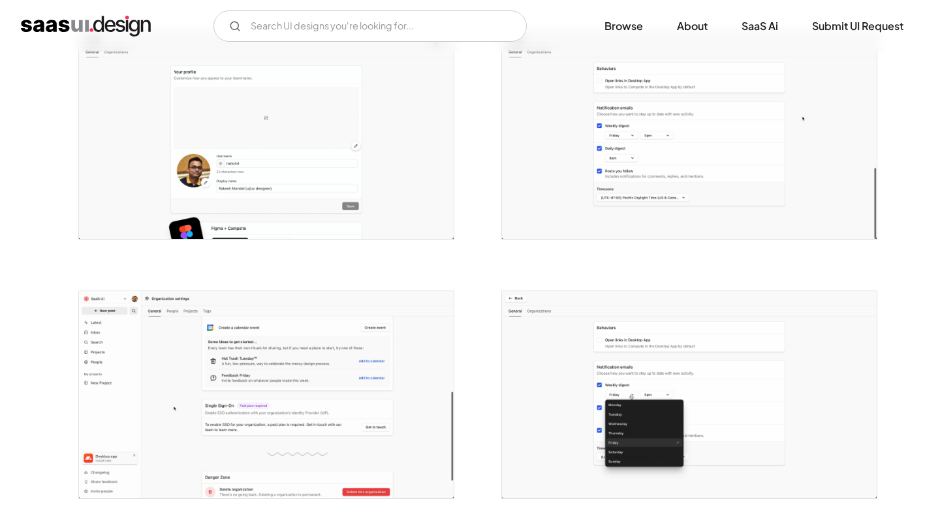
scroll to position [2330, 0]
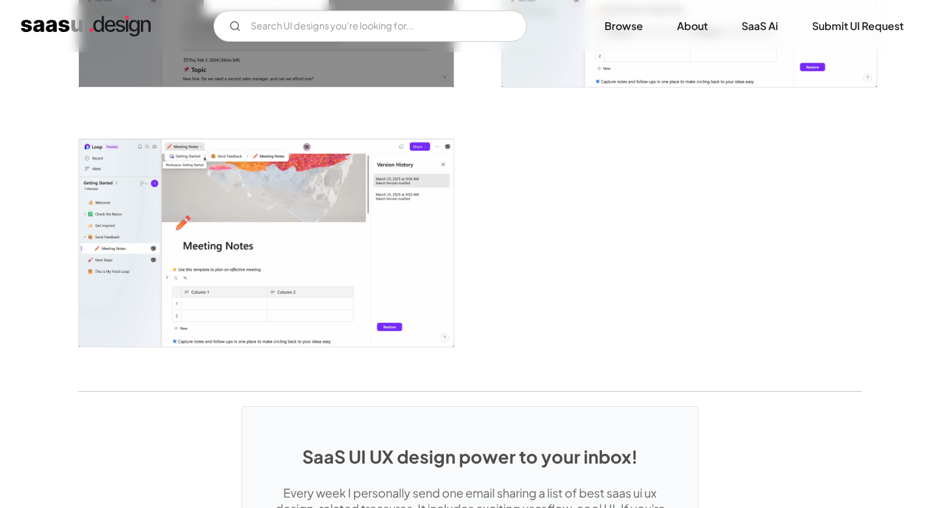
scroll to position [3282, 0]
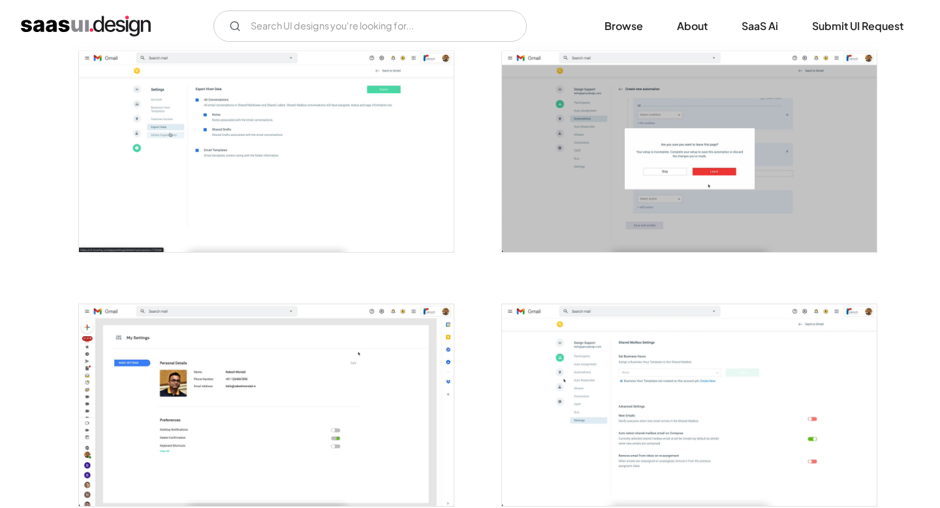
scroll to position [2043, 0]
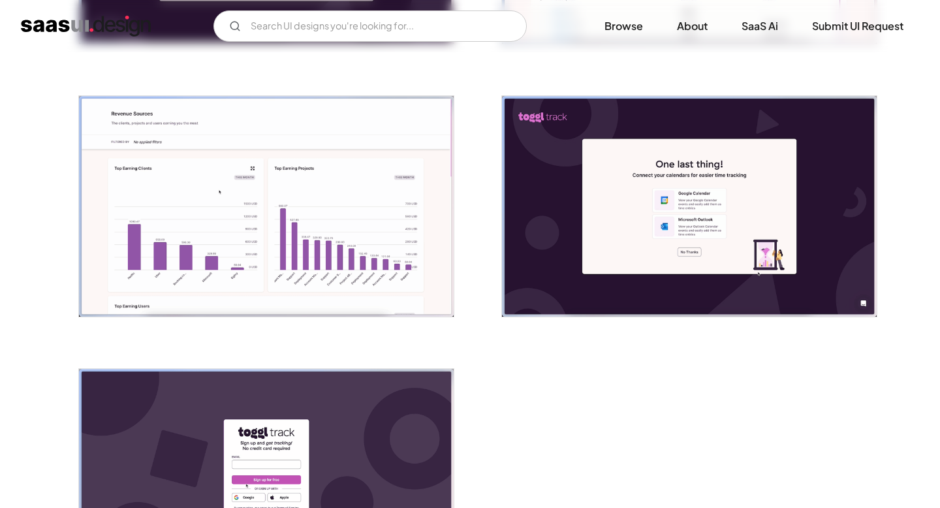
scroll to position [3177, 0]
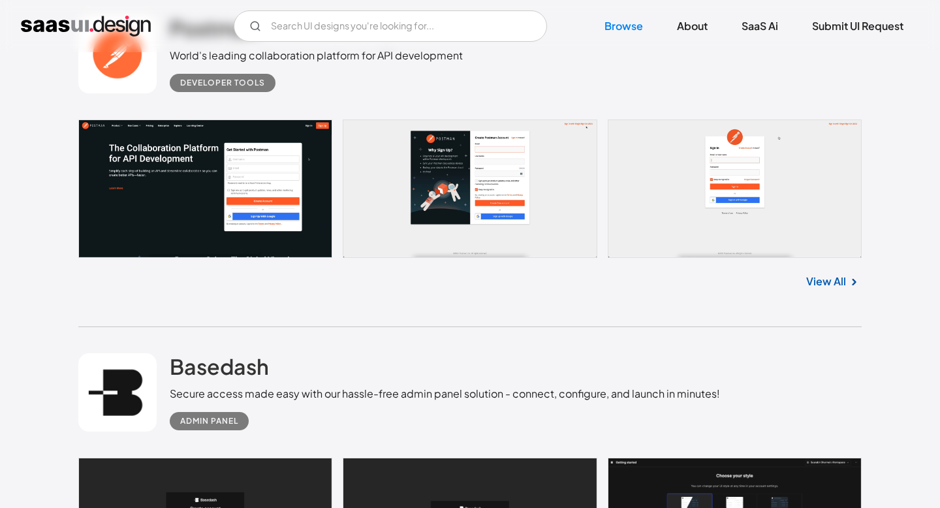
scroll to position [407, 0]
